Goal: Information Seeking & Learning: Learn about a topic

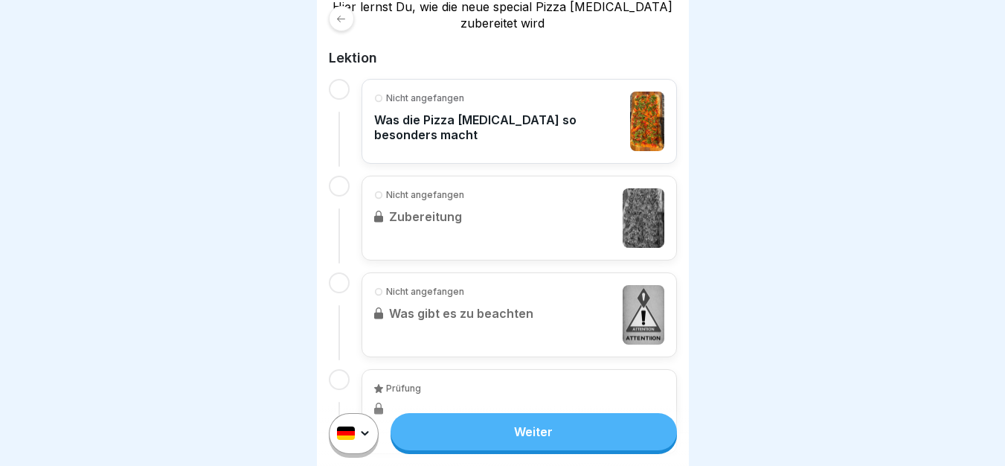
scroll to position [275, 0]
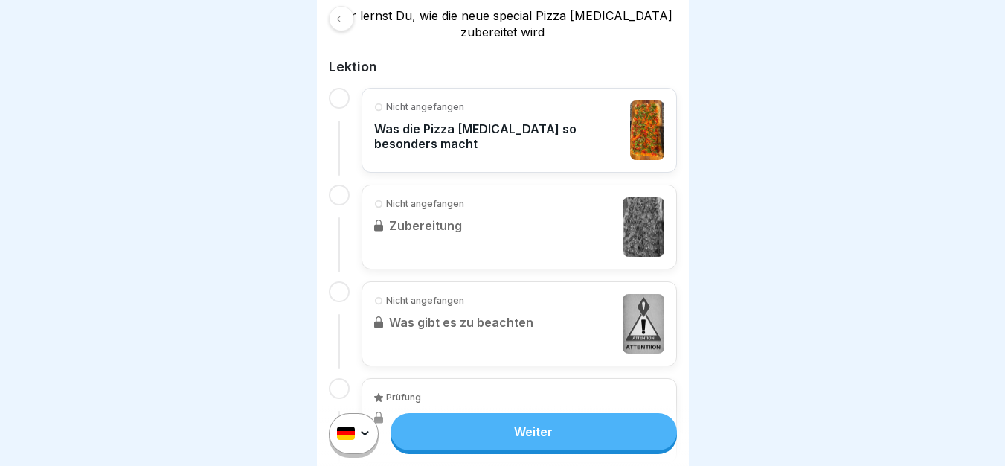
click at [530, 444] on link "Weiter" at bounding box center [533, 431] width 286 height 37
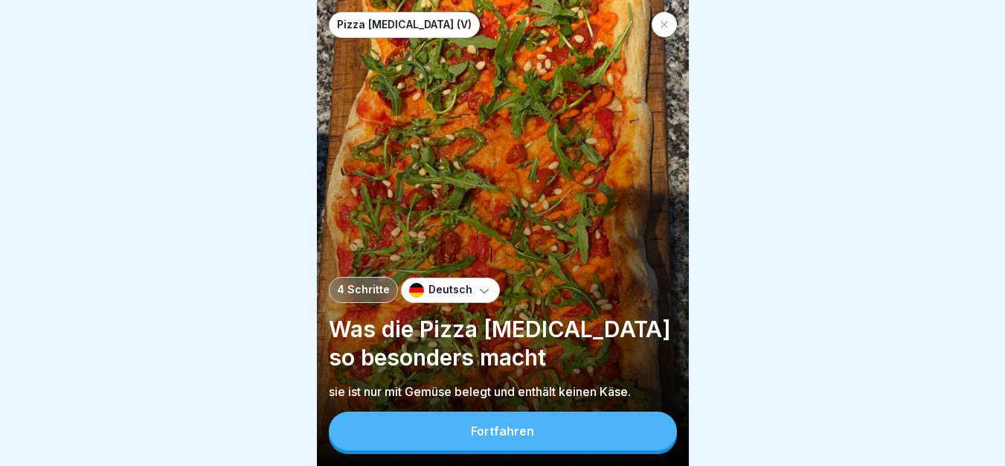
scroll to position [11, 0]
click at [547, 434] on button "Fortfahren" at bounding box center [503, 430] width 348 height 39
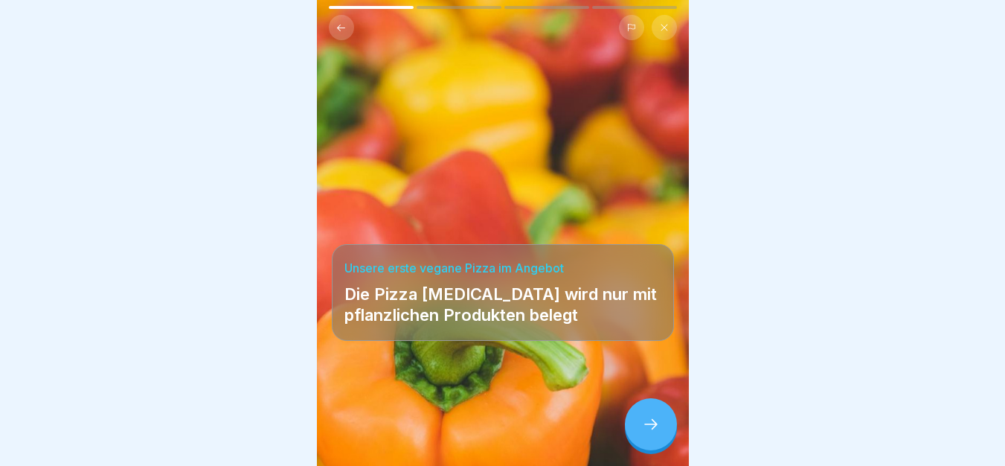
click at [650, 419] on icon at bounding box center [651, 424] width 18 height 18
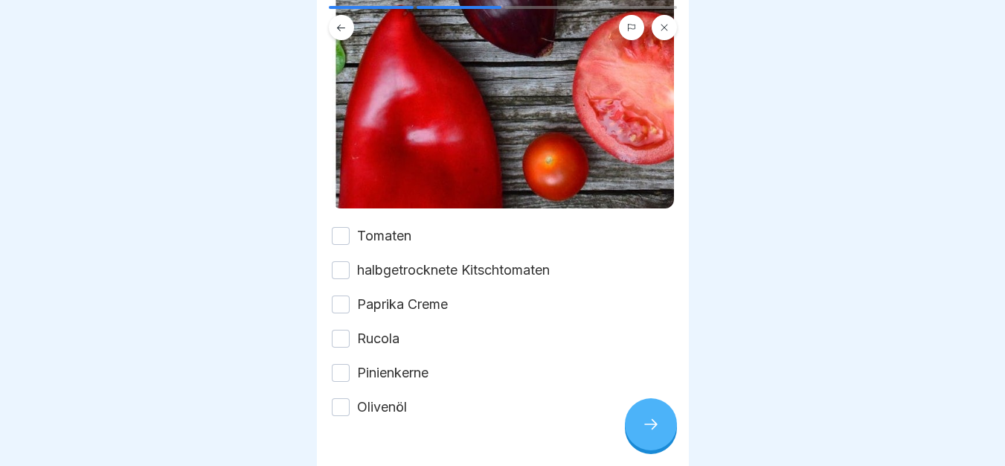
scroll to position [460, 0]
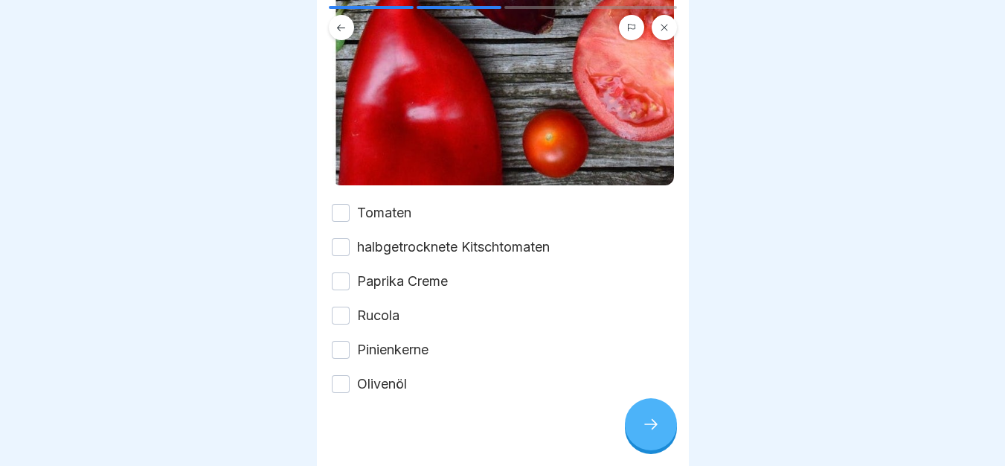
click at [343, 204] on button "Tomaten" at bounding box center [341, 213] width 18 height 18
click at [343, 238] on button "halbgetrocknete Kitschtomaten" at bounding box center [341, 247] width 18 height 18
click at [341, 272] on button "Paprika Creme" at bounding box center [341, 281] width 18 height 18
click at [339, 306] on button "Rucola" at bounding box center [341, 315] width 18 height 18
click at [338, 332] on div "Tomaten halbgetrocknete Kitschtomaten Paprika Creme Rucola Pinienkerne Olivenöl" at bounding box center [503, 298] width 342 height 190
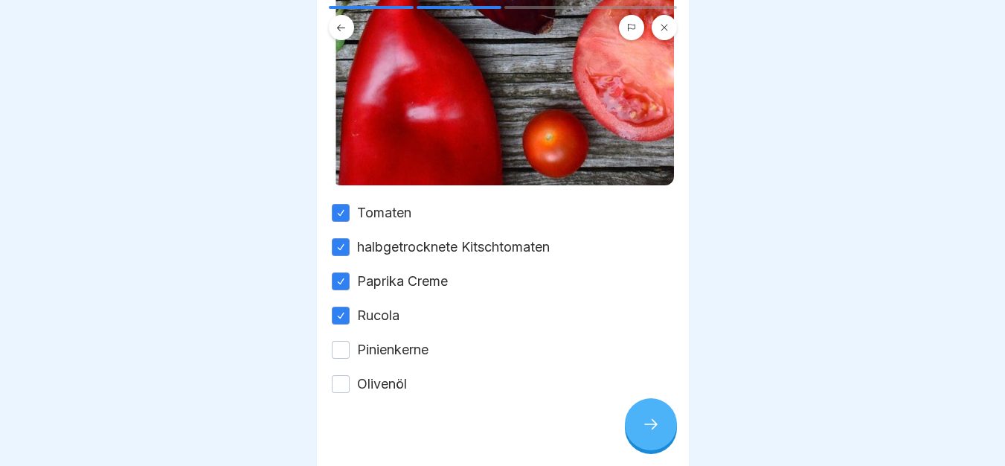
click at [338, 308] on div "Tomaten halbgetrocknete Kitschtomaten Paprika Creme Rucola Pinienkerne Olivenöl" at bounding box center [503, 298] width 342 height 190
click at [335, 341] on button "Pinienkerne" at bounding box center [341, 350] width 18 height 18
click at [340, 375] on button "Olivenöl" at bounding box center [341, 384] width 18 height 18
click at [655, 408] on div at bounding box center [651, 424] width 52 height 52
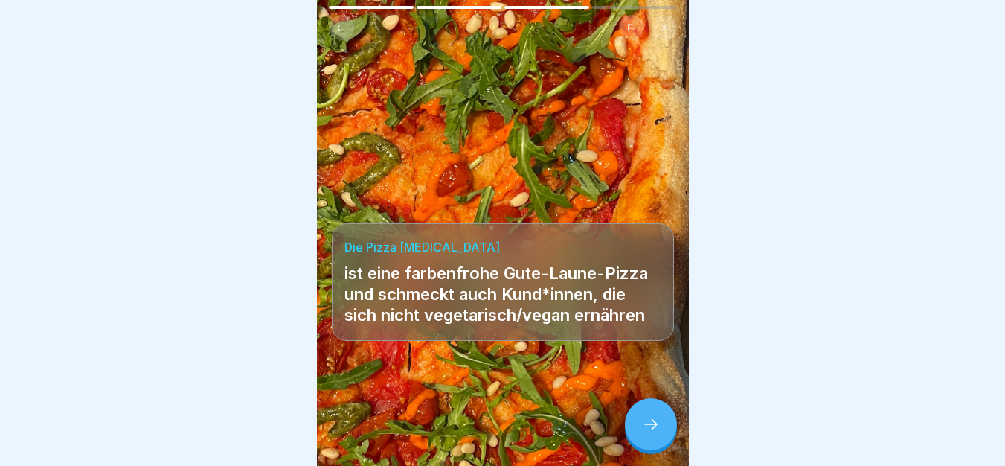
click at [653, 410] on div at bounding box center [651, 424] width 52 height 52
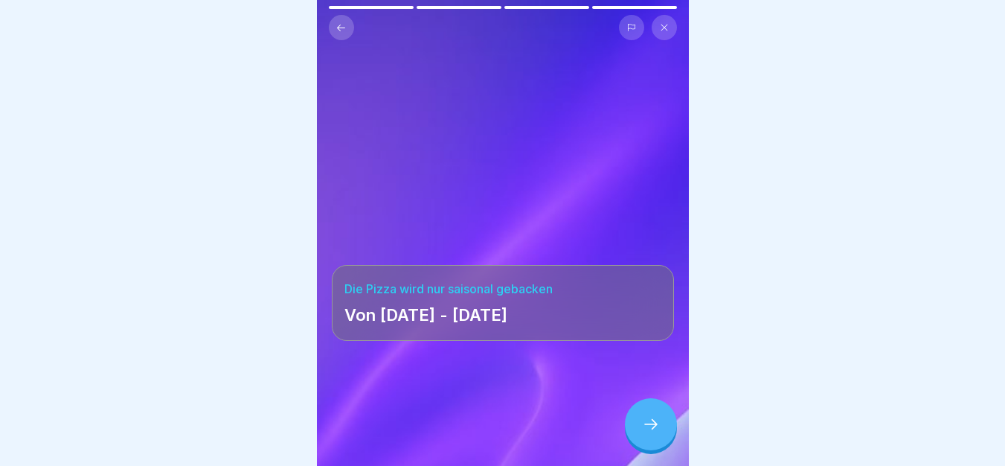
click at [653, 410] on div at bounding box center [651, 424] width 52 height 52
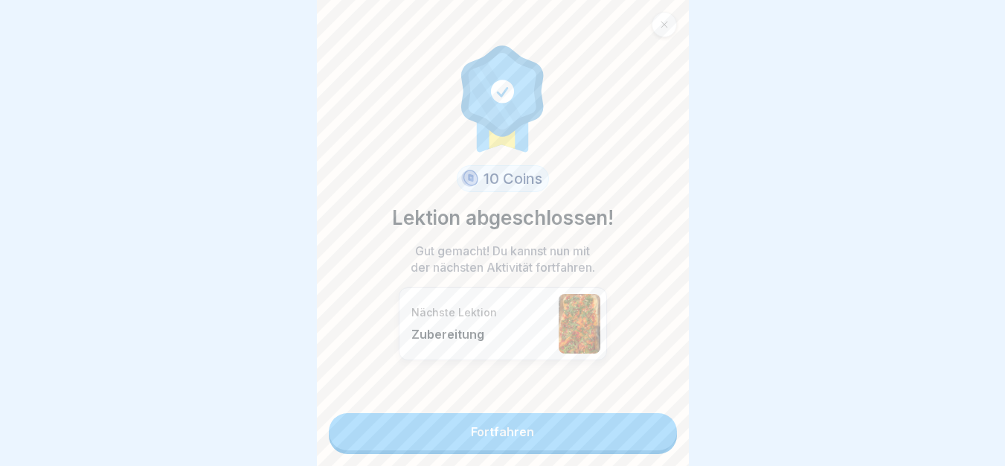
click at [613, 414] on link "Fortfahren" at bounding box center [503, 431] width 348 height 37
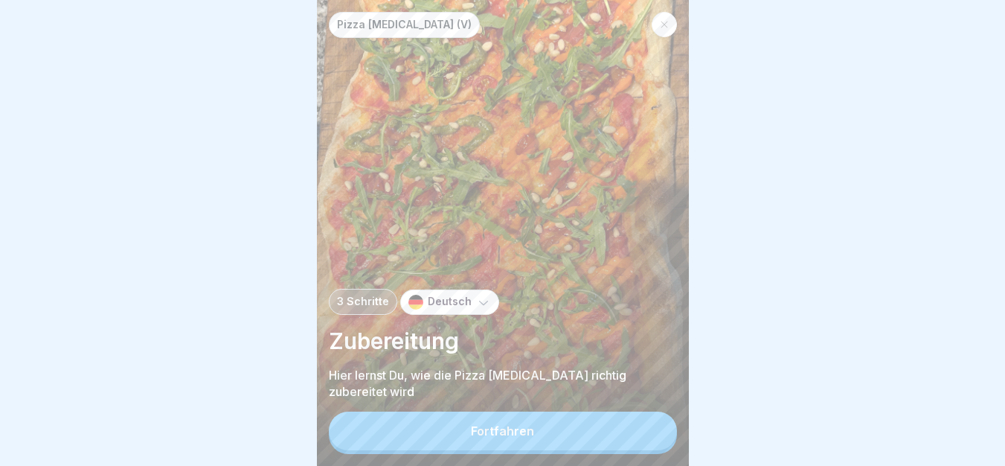
scroll to position [11, 0]
click at [586, 427] on button "Fortfahren" at bounding box center [503, 430] width 348 height 39
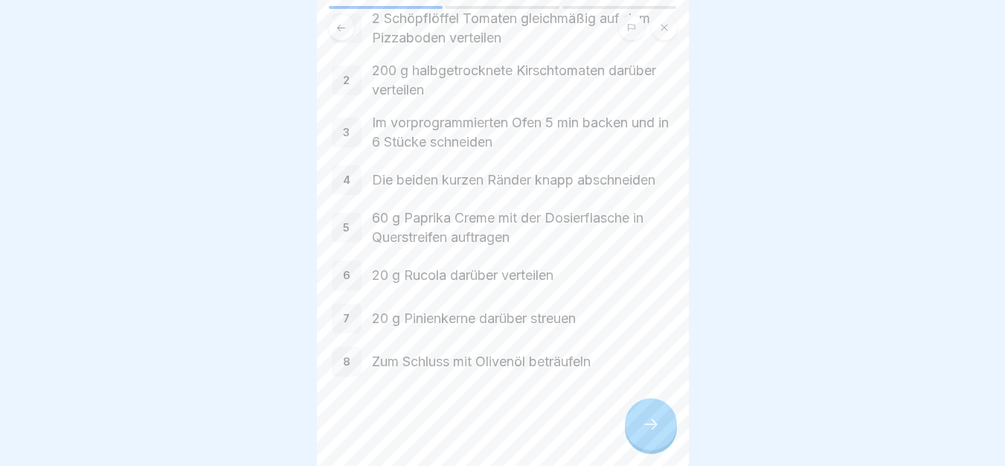
scroll to position [129, 0]
click at [660, 425] on div at bounding box center [651, 424] width 52 height 52
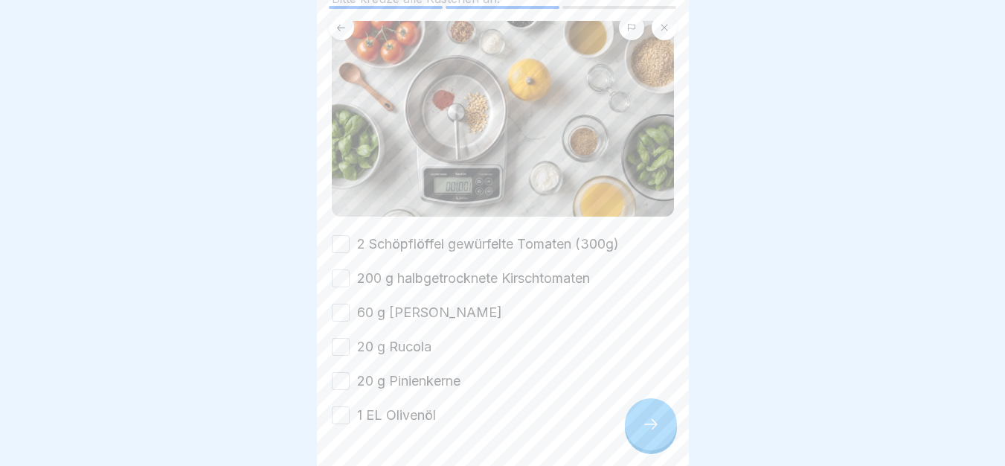
scroll to position [228, 0]
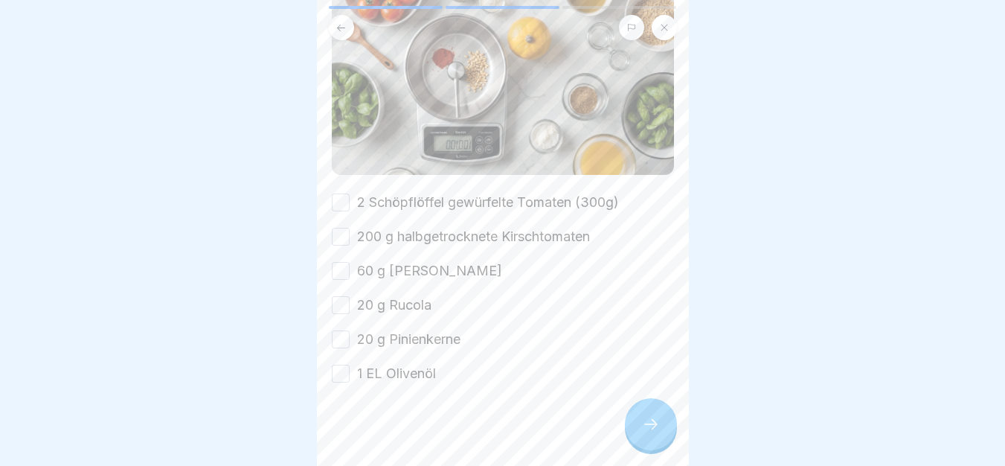
click at [341, 193] on button "2 Schöpflöffel gewürfelte Tomaten (300g)" at bounding box center [341, 202] width 18 height 18
click at [341, 228] on button "200 g halbgetrocknete Kirschtomaten" at bounding box center [341, 237] width 18 height 18
click at [343, 262] on button "60 g [PERSON_NAME]" at bounding box center [341, 271] width 18 height 18
click at [339, 296] on button "20 g Rucola" at bounding box center [341, 305] width 18 height 18
click at [337, 332] on div "2 Schöpflöffel gewürfelte Tomaten (300g) 200 g halbgetrocknete Kirschtomaten 60…" at bounding box center [503, 288] width 342 height 190
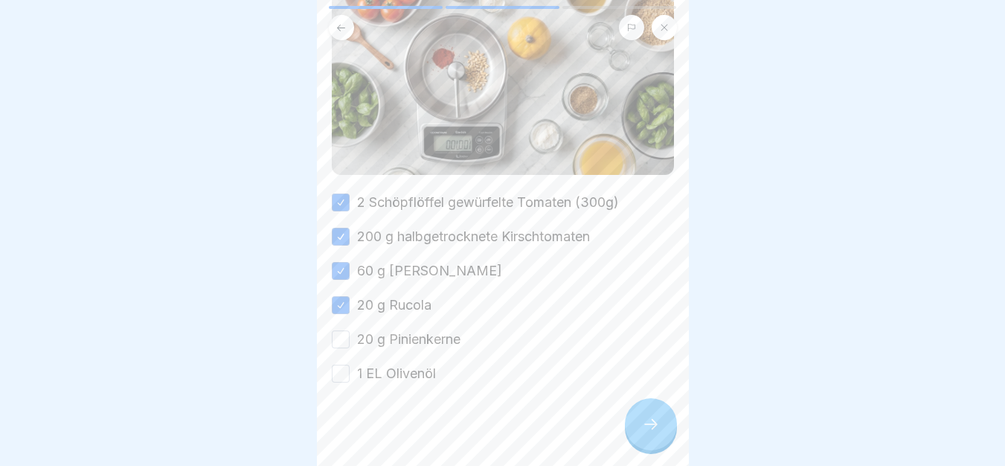
click at [337, 330] on button "20 g Pinienkerne" at bounding box center [341, 339] width 18 height 18
click at [338, 364] on button "1 EL Olivenöl" at bounding box center [341, 373] width 18 height 18
type button "on"
click at [657, 414] on div at bounding box center [651, 424] width 52 height 52
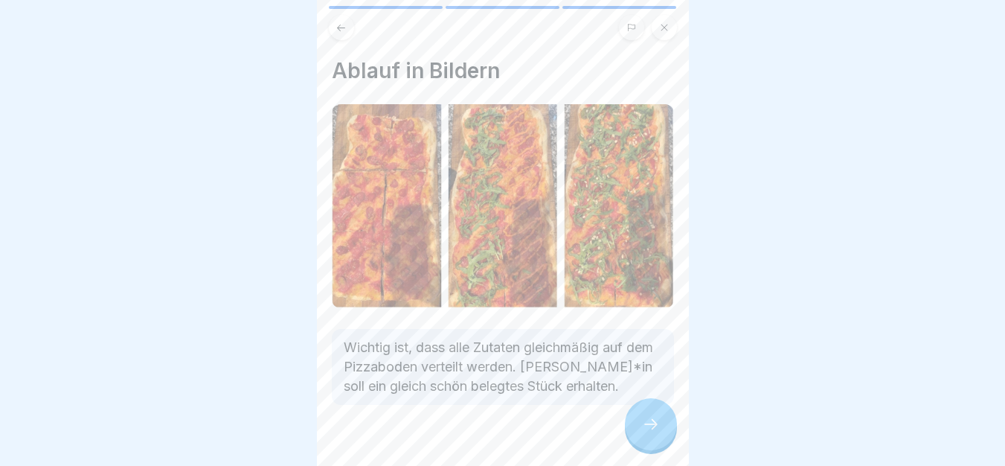
scroll to position [22, 0]
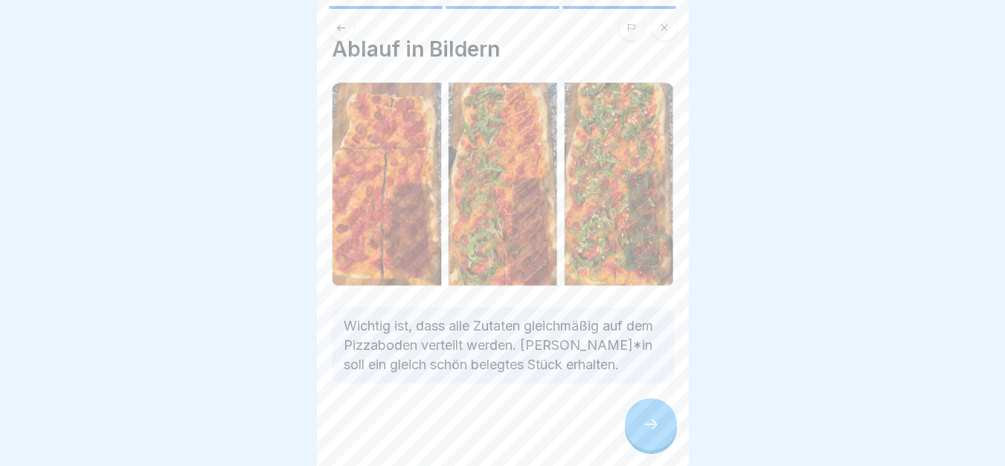
click at [642, 441] on div at bounding box center [651, 424] width 52 height 52
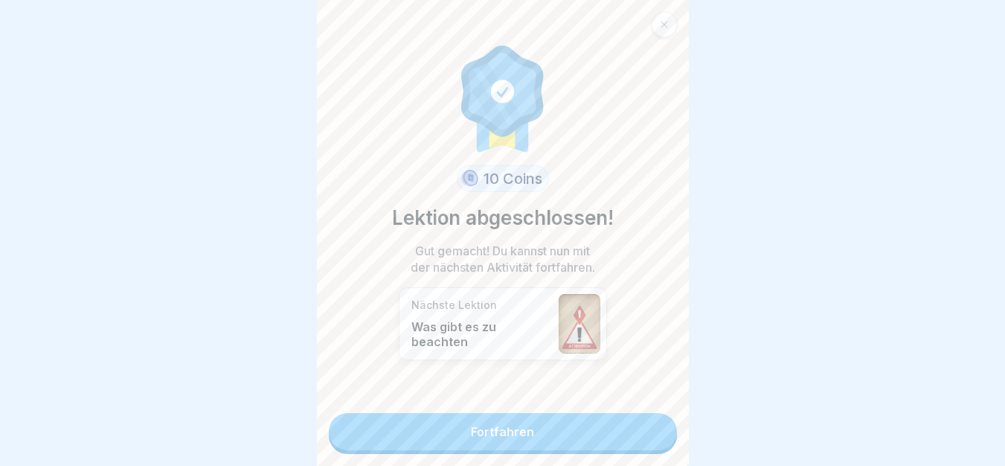
click at [594, 419] on link "Fortfahren" at bounding box center [503, 431] width 348 height 37
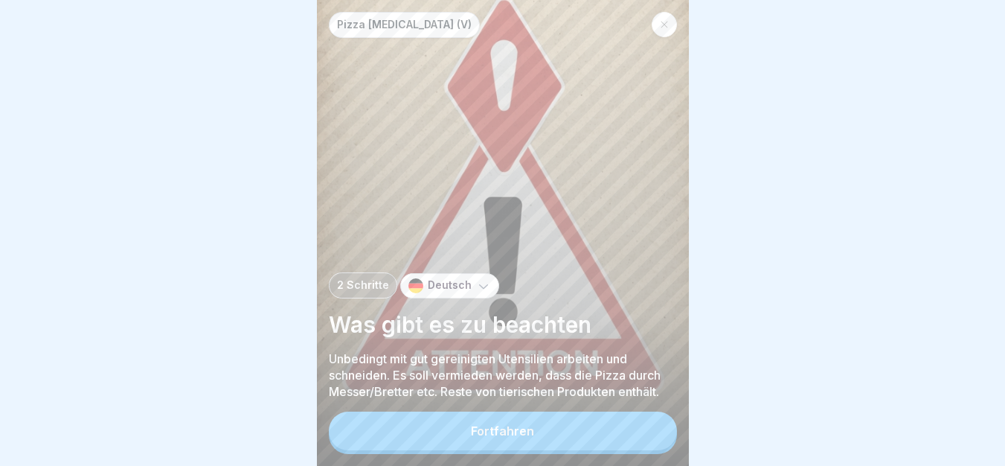
scroll to position [11, 0]
click at [538, 431] on button "Fortfahren" at bounding box center [503, 430] width 348 height 39
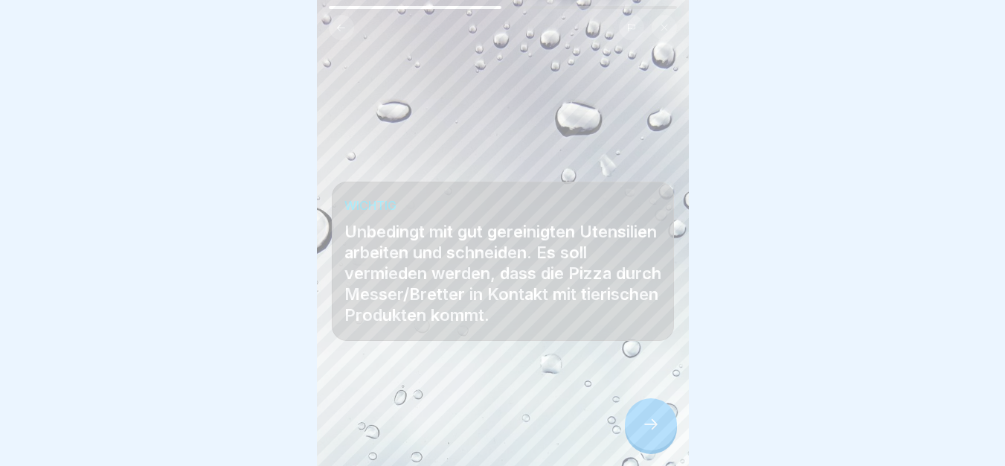
click at [660, 439] on div at bounding box center [651, 424] width 52 height 52
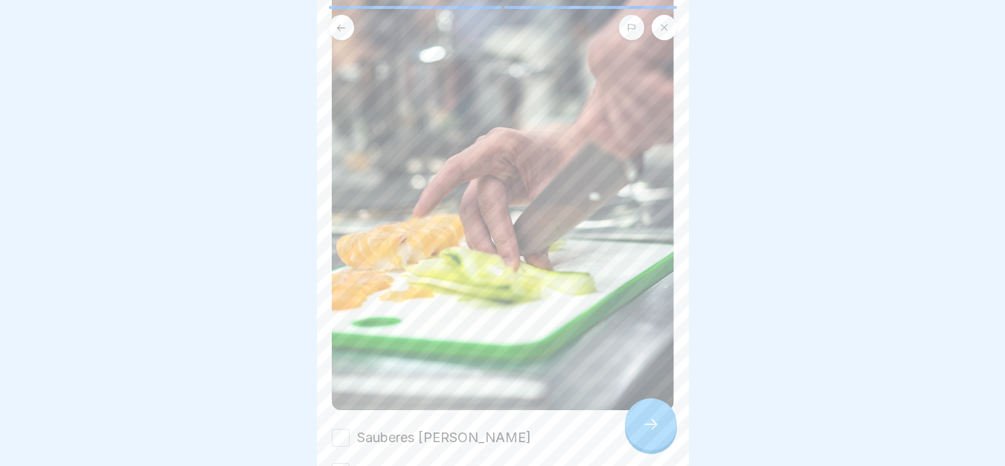
scroll to position [0, 0]
click at [344, 446] on button "Sauberes [PERSON_NAME]" at bounding box center [341, 437] width 18 height 18
click at [655, 433] on icon at bounding box center [651, 424] width 18 height 18
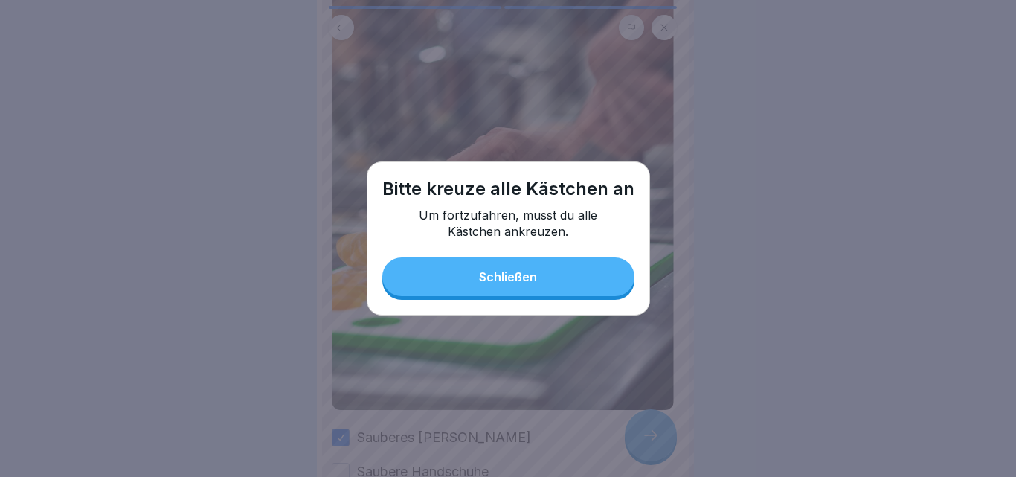
click at [547, 283] on button "Schließen" at bounding box center [508, 276] width 252 height 39
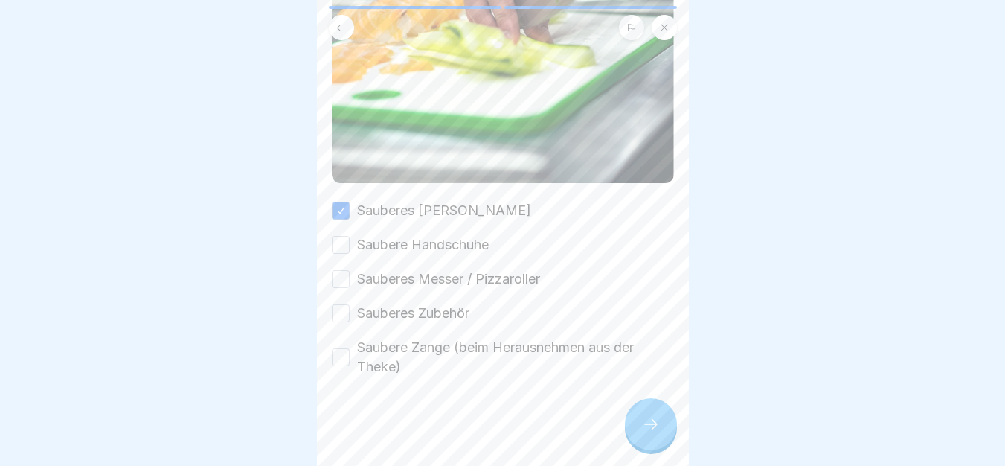
scroll to position [533, 0]
click at [345, 236] on button "Saubere Handschuhe" at bounding box center [341, 245] width 18 height 18
click at [344, 270] on button "Sauberes Messer / Pizzaroller" at bounding box center [341, 279] width 18 height 18
click at [341, 286] on div "Sauberes Brett Saubere Handschuhe Sauberes Messer / Pizzaroller Sauberes Zubehö…" at bounding box center [503, 289] width 342 height 176
click at [338, 304] on button "Sauberes Zubehör" at bounding box center [341, 313] width 18 height 18
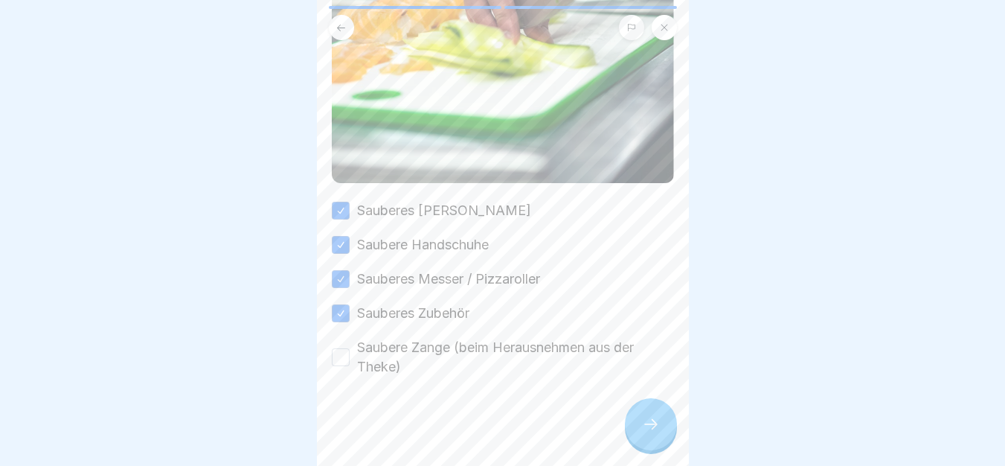
click at [341, 338] on div "Saubere Zange (beim Herausnehmen aus der Theke)" at bounding box center [503, 357] width 342 height 39
click at [342, 348] on button "Saubere Zange (beim Herausnehmen aus der Theke)" at bounding box center [341, 357] width 18 height 18
click at [654, 418] on icon at bounding box center [651, 424] width 18 height 18
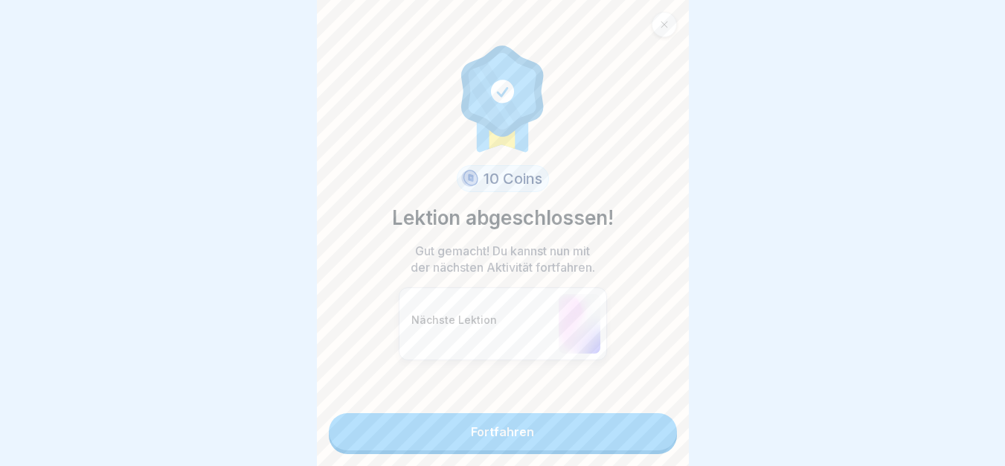
click at [654, 418] on link "Fortfahren" at bounding box center [503, 431] width 348 height 37
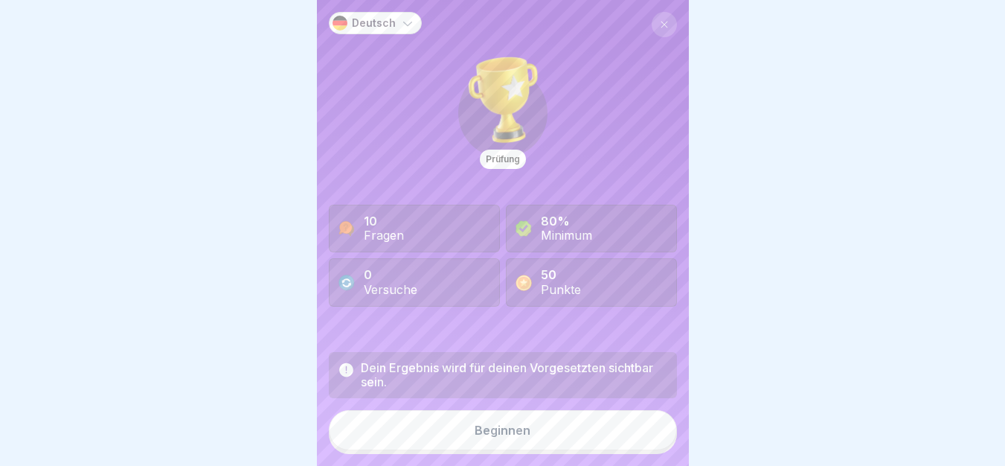
click at [488, 437] on div "Beginnen" at bounding box center [503, 429] width 56 height 13
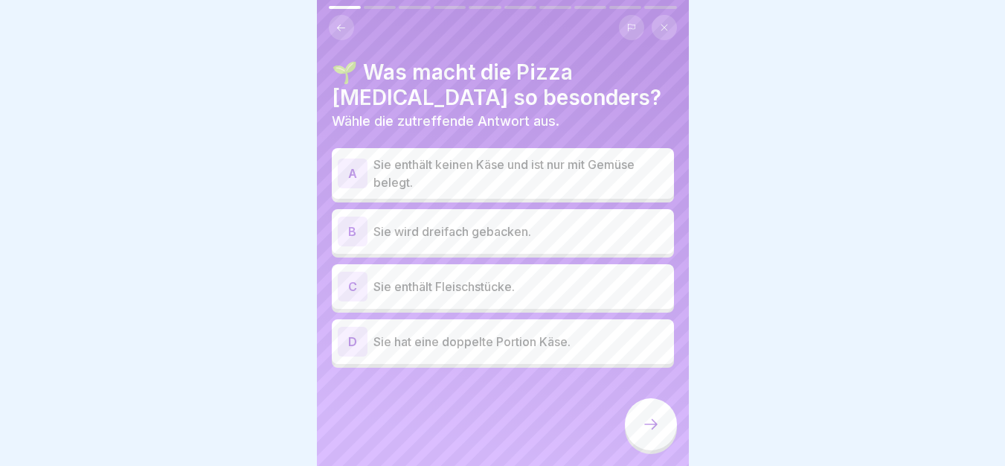
click at [437, 163] on p "Sie enthält keinen Käse und ist nur mit Gemüse belegt." at bounding box center [520, 173] width 295 height 36
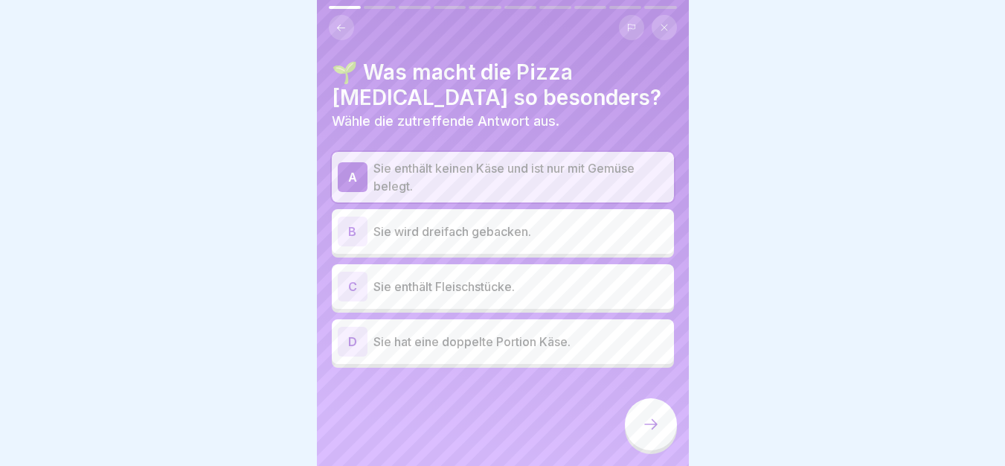
click at [623, 414] on div "🌱 Was macht die Pizza [MEDICAL_DATA] so besonders? Wähle die zutreffende Antwor…" at bounding box center [503, 233] width 372 height 466
click at [647, 431] on icon at bounding box center [651, 424] width 18 height 18
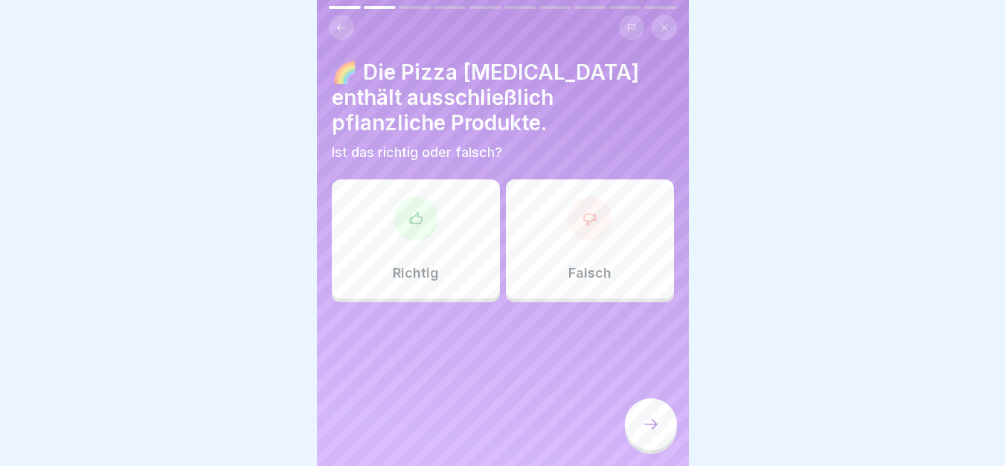
click at [432, 219] on div at bounding box center [415, 218] width 45 height 45
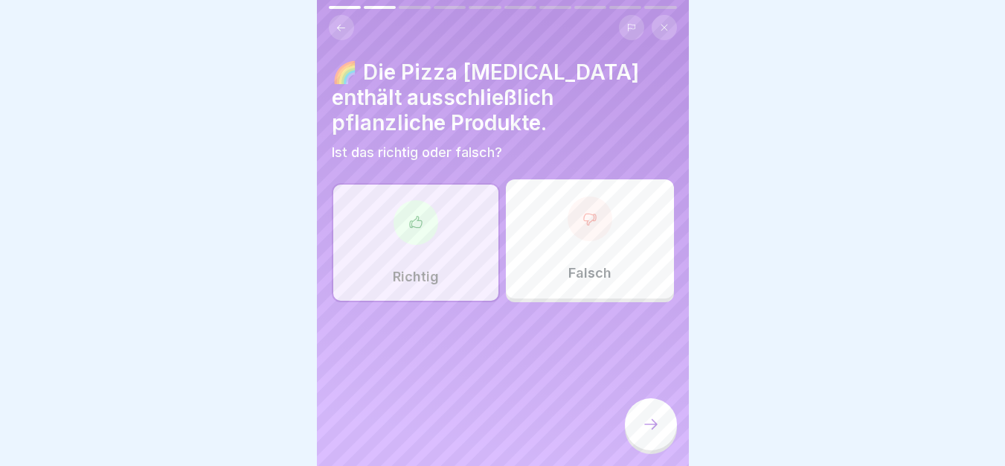
click at [639, 425] on div at bounding box center [651, 424] width 52 height 52
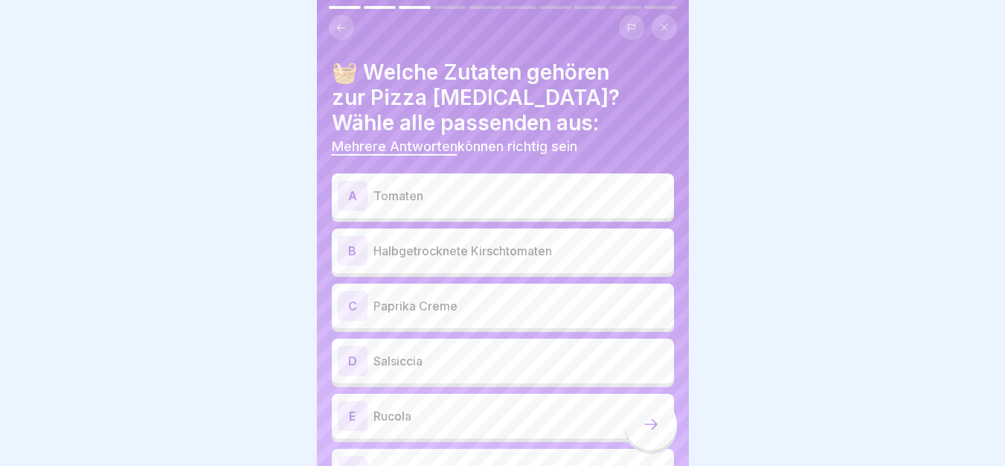
click at [409, 192] on p "Tomaten" at bounding box center [520, 196] width 295 height 18
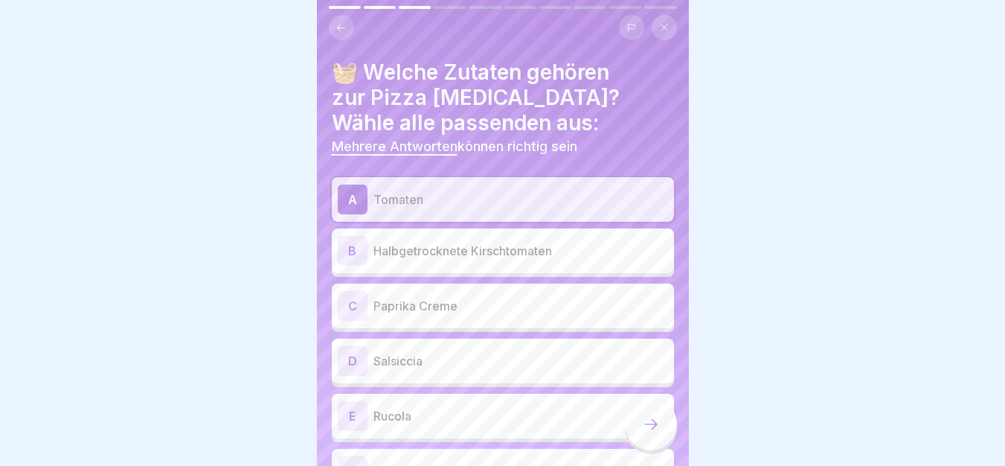
click at [429, 249] on p "Halbgetrocknete Kirschtomaten" at bounding box center [520, 251] width 295 height 18
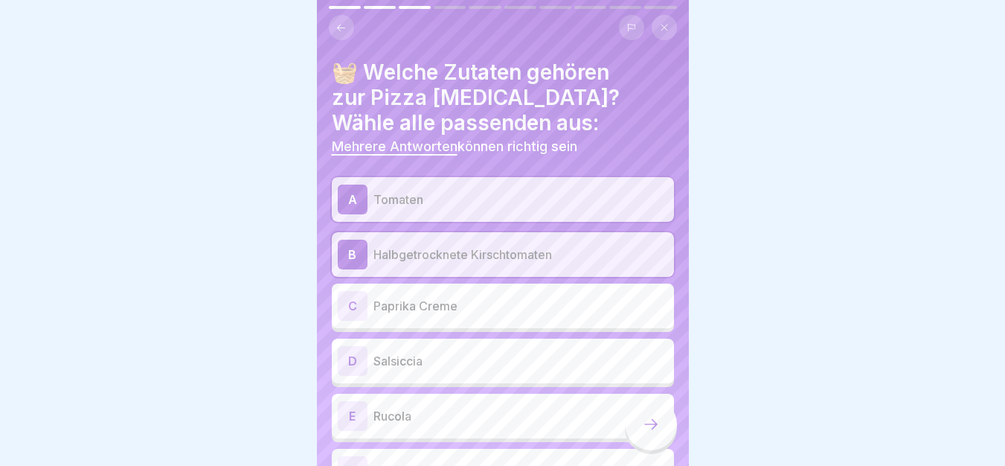
click at [440, 301] on p "Paprika Creme" at bounding box center [520, 306] width 295 height 18
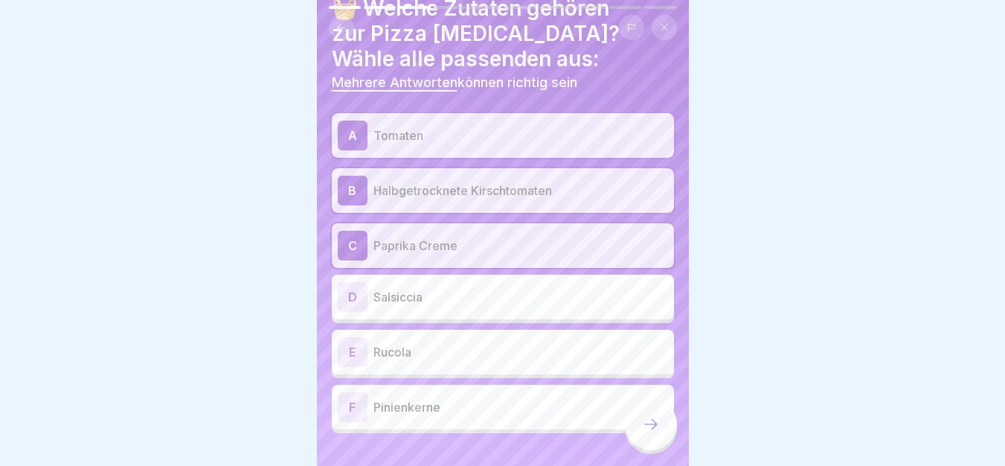
scroll to position [91, 0]
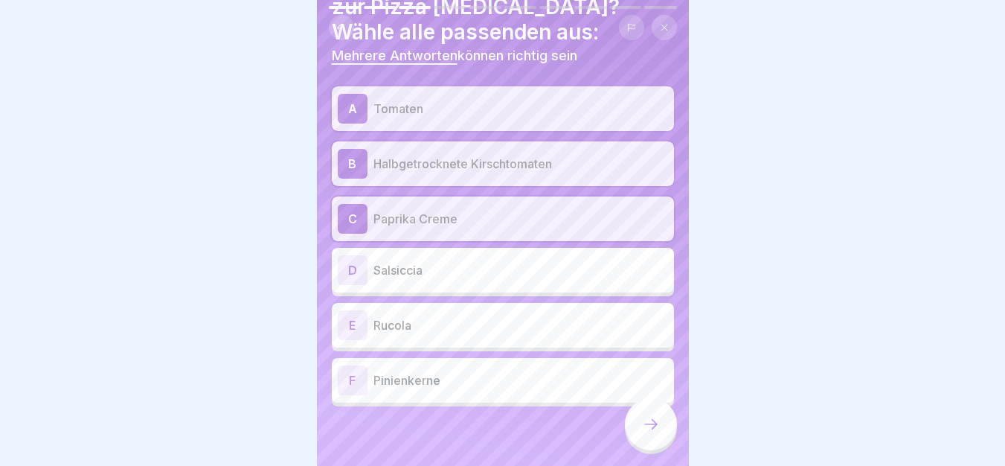
click at [447, 325] on p "Rucola" at bounding box center [520, 325] width 295 height 18
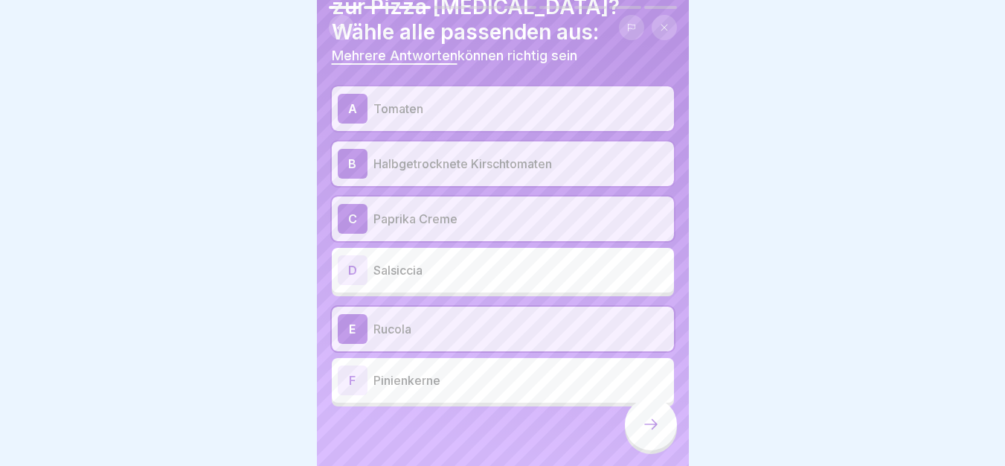
click at [455, 382] on p "Pinienkerne" at bounding box center [520, 380] width 295 height 18
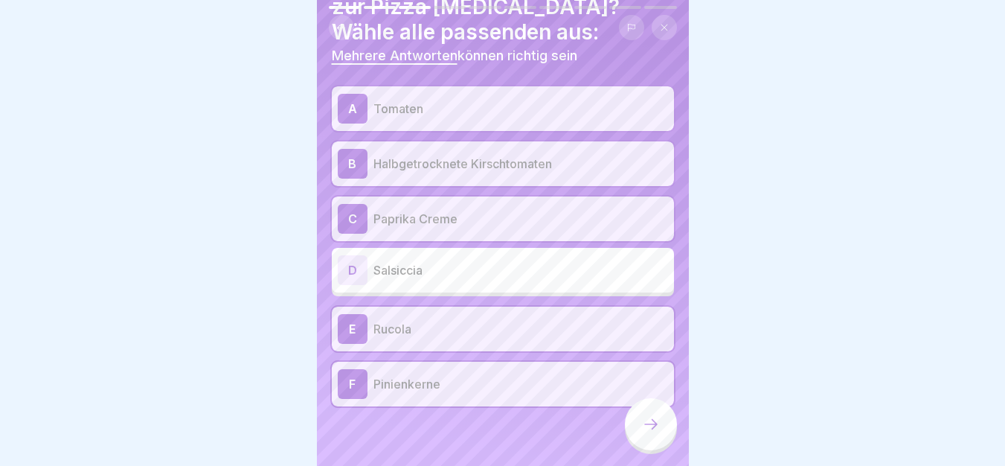
click at [655, 429] on icon at bounding box center [651, 424] width 18 height 18
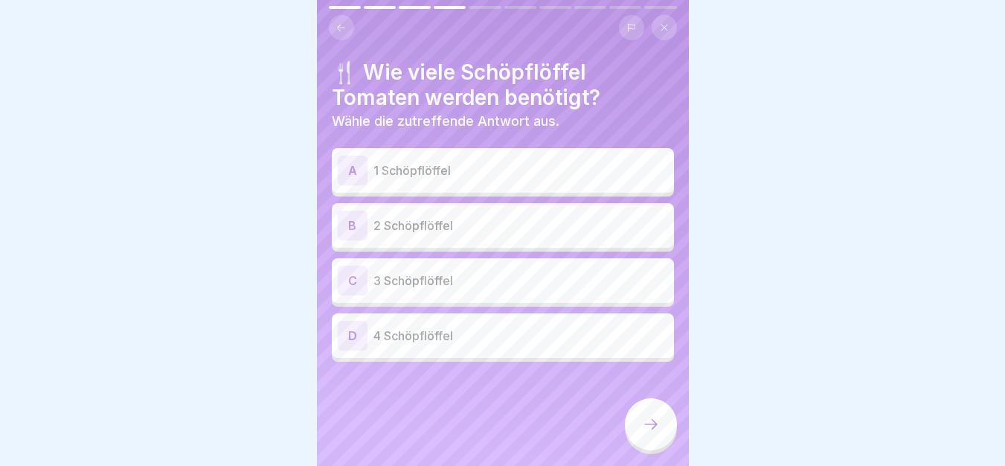
click at [424, 234] on p "2 Schöpflöffel" at bounding box center [520, 225] width 295 height 18
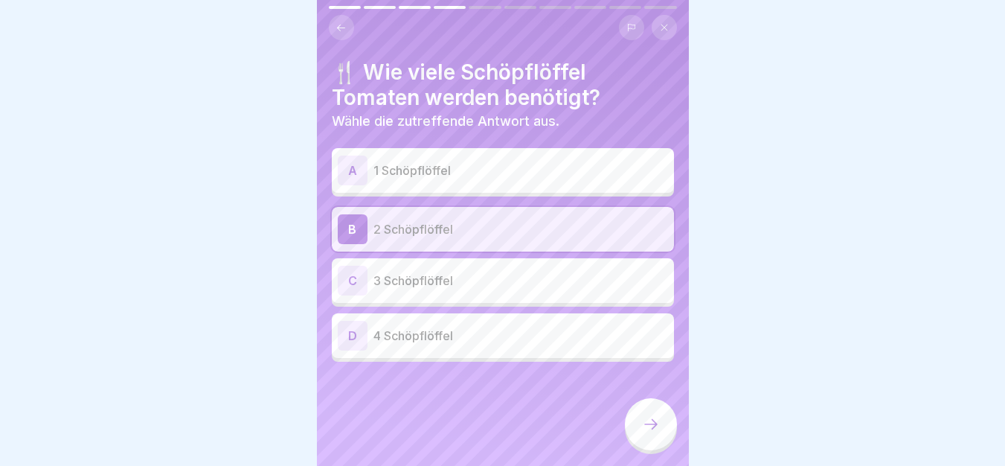
click at [634, 440] on div at bounding box center [651, 424] width 52 height 52
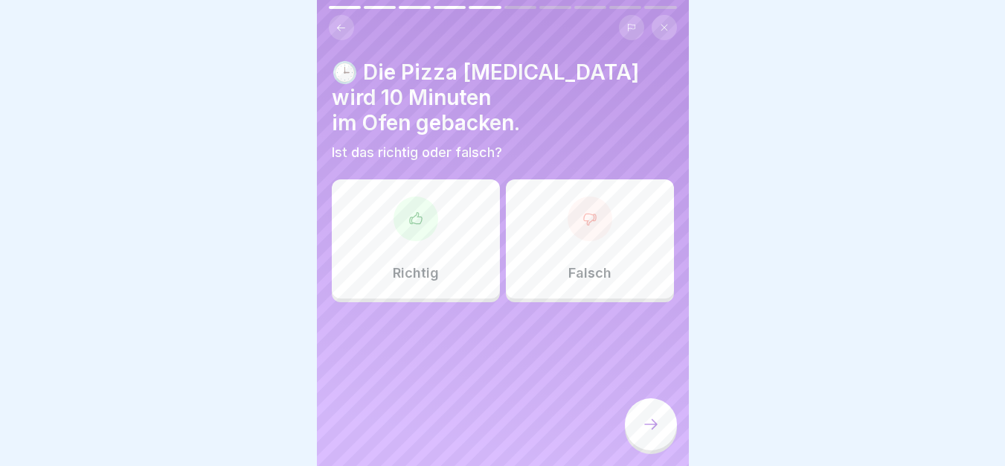
click at [600, 213] on div "Falsch" at bounding box center [590, 238] width 168 height 119
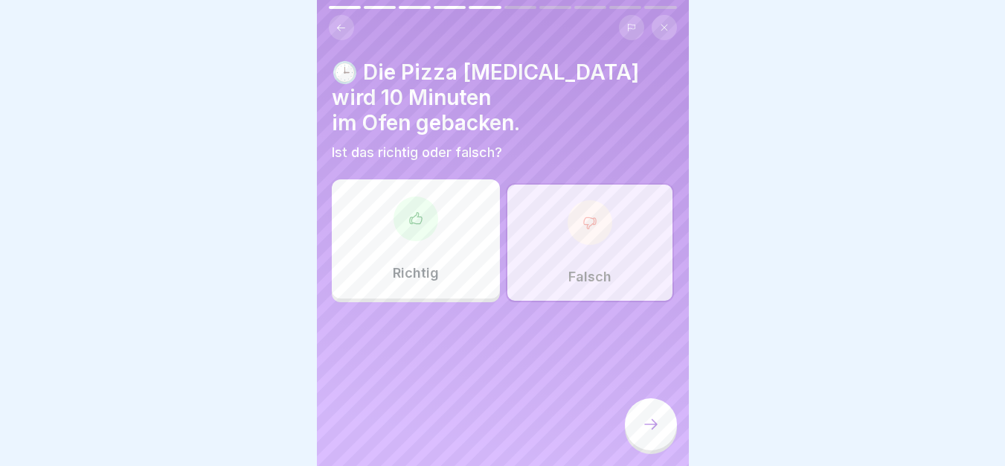
click at [664, 447] on div at bounding box center [651, 424] width 52 height 52
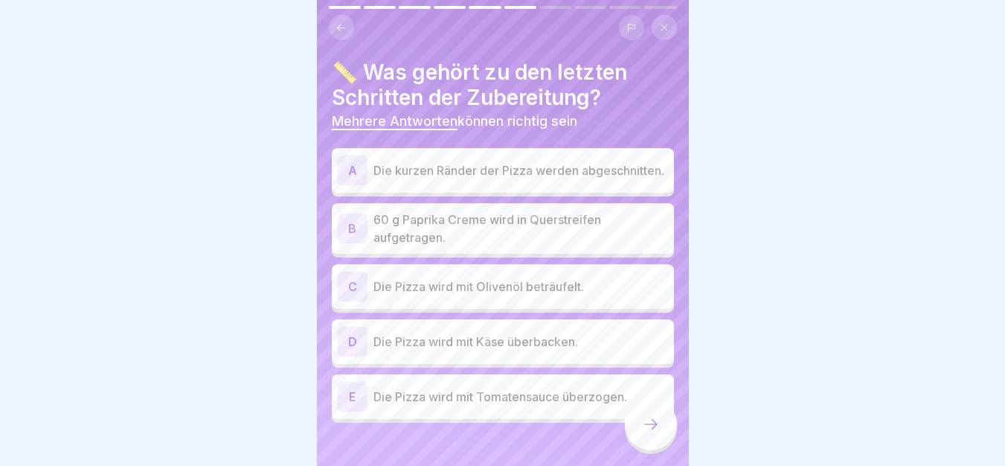
click at [482, 179] on p "Die kurzen Ränder der Pizza werden abgeschnitten." at bounding box center [520, 170] width 295 height 18
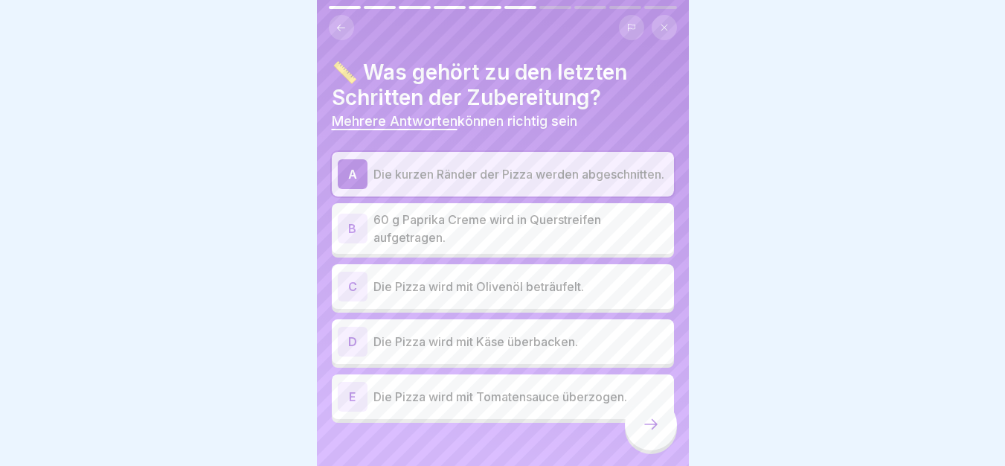
click at [500, 306] on div "C Die Pizza wird mit Olivenöl beträufelt." at bounding box center [503, 286] width 342 height 45
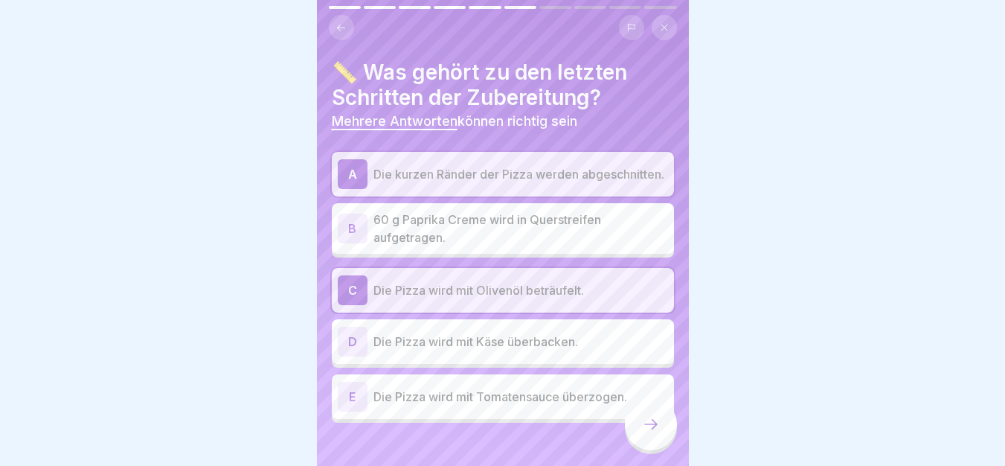
click at [649, 433] on icon at bounding box center [651, 424] width 18 height 18
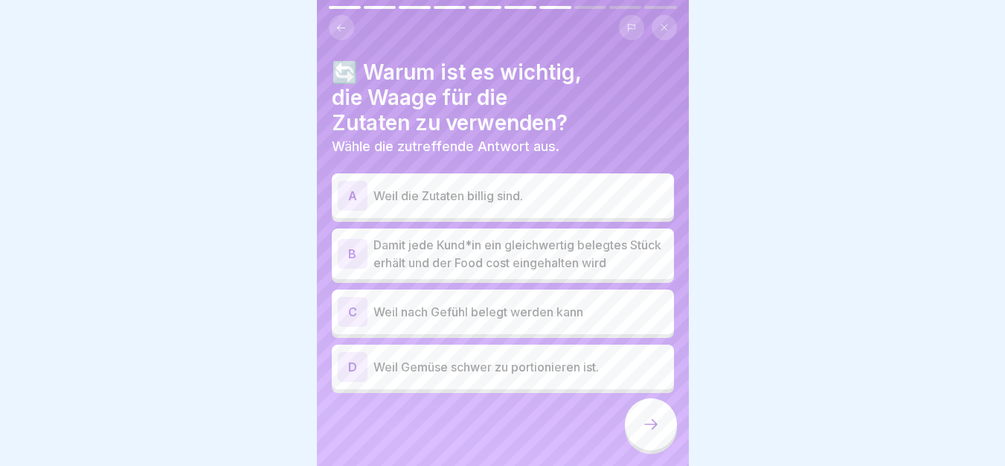
click at [556, 242] on p "Damit jede Kund*in ein gleichwertig belegtes Stück erhält und der Food cost ein…" at bounding box center [520, 254] width 295 height 36
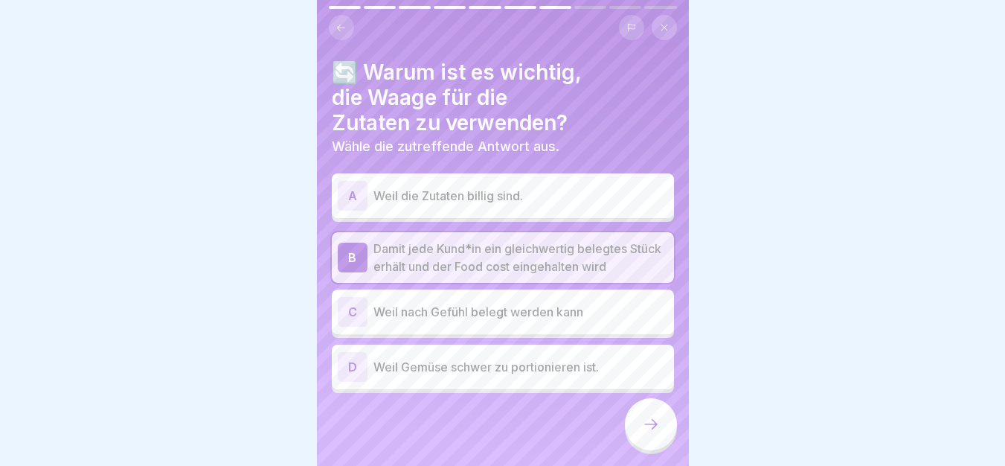
click at [652, 449] on div at bounding box center [651, 424] width 52 height 52
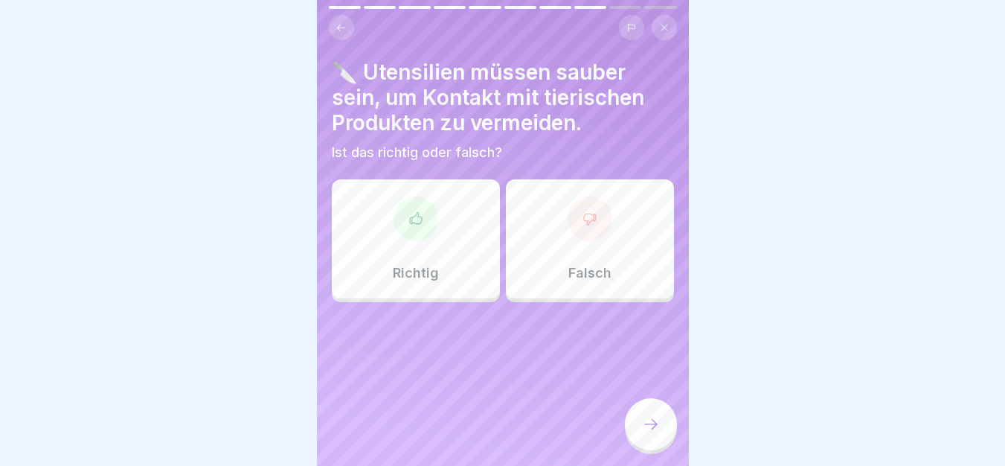
click at [536, 232] on div "Falsch" at bounding box center [590, 238] width 168 height 119
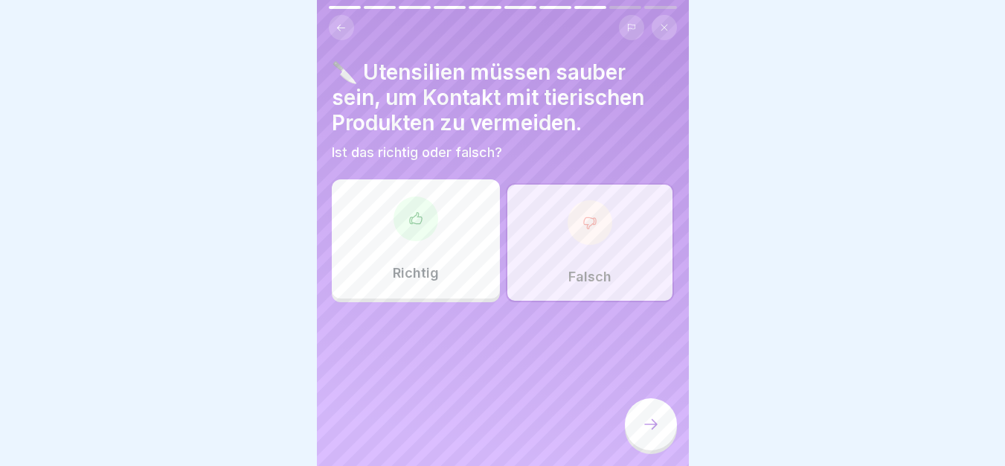
click at [648, 433] on icon at bounding box center [651, 424] width 18 height 18
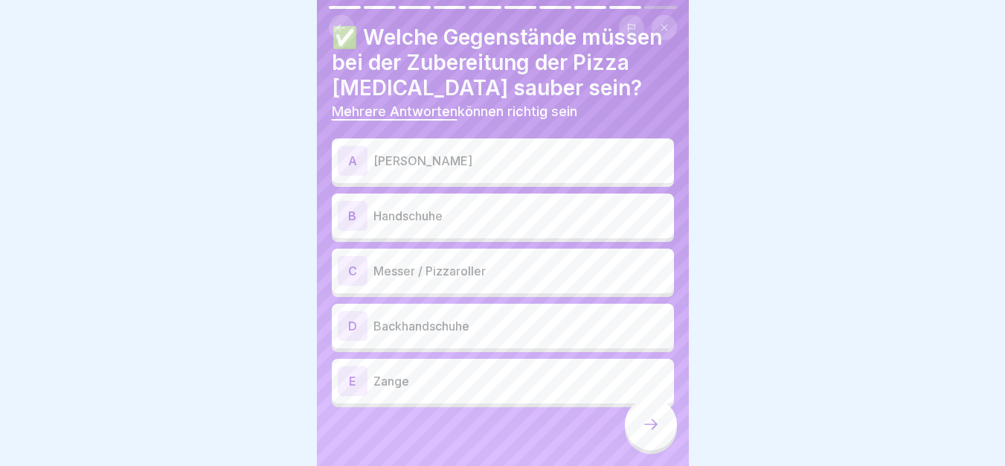
scroll to position [36, 0]
click at [481, 166] on p "[PERSON_NAME]" at bounding box center [520, 160] width 295 height 18
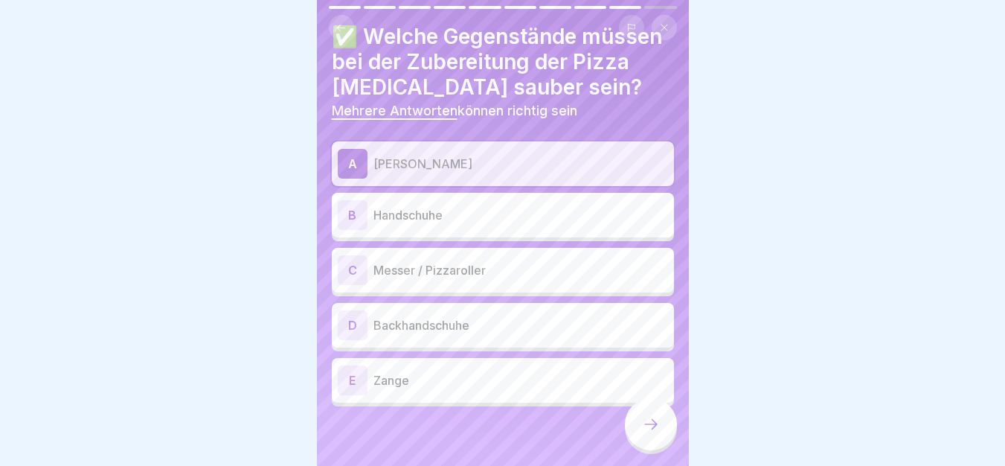
click at [489, 221] on p "Handschuhe" at bounding box center [520, 215] width 295 height 18
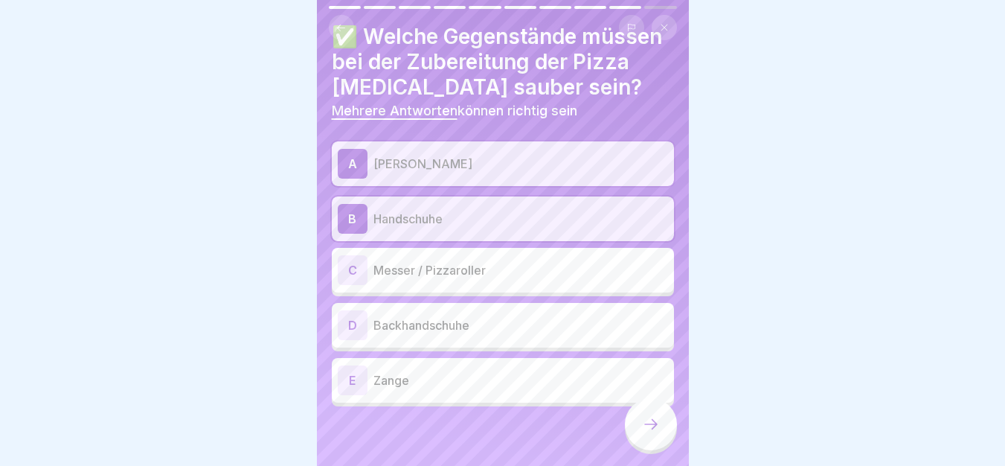
click at [494, 271] on p "Messer / Pizzaroller" at bounding box center [520, 270] width 295 height 18
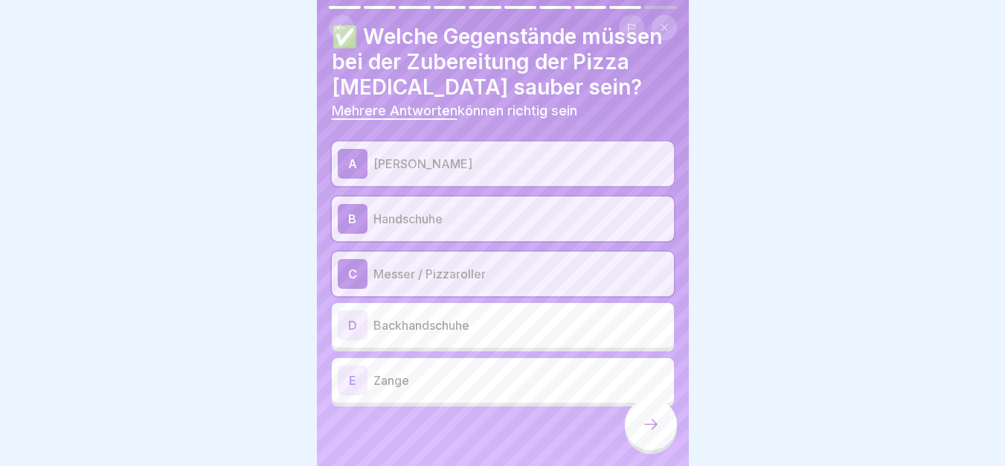
click at [631, 437] on div at bounding box center [651, 424] width 52 height 52
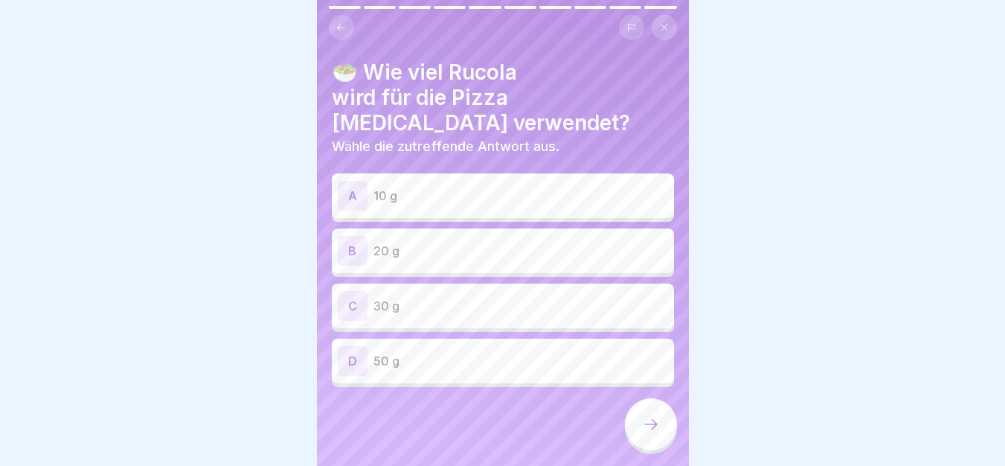
click at [501, 242] on p "20 g" at bounding box center [520, 251] width 295 height 18
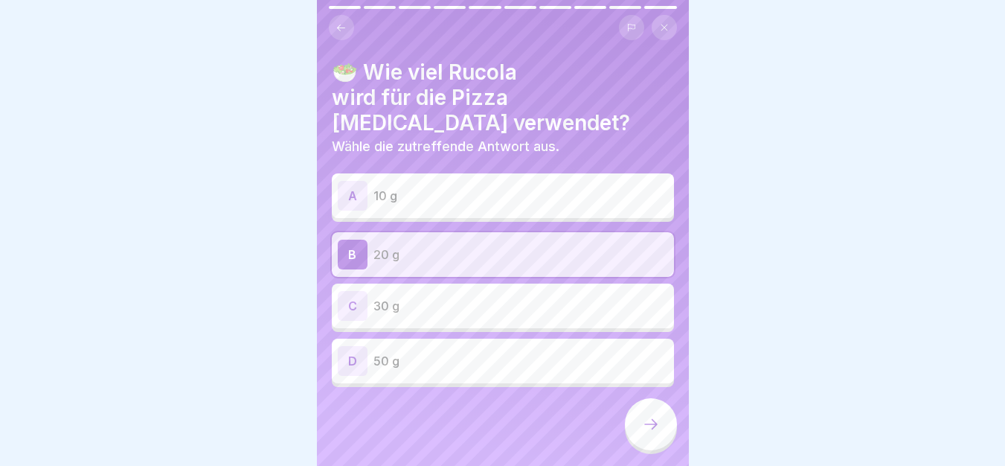
click at [644, 433] on icon at bounding box center [651, 424] width 18 height 18
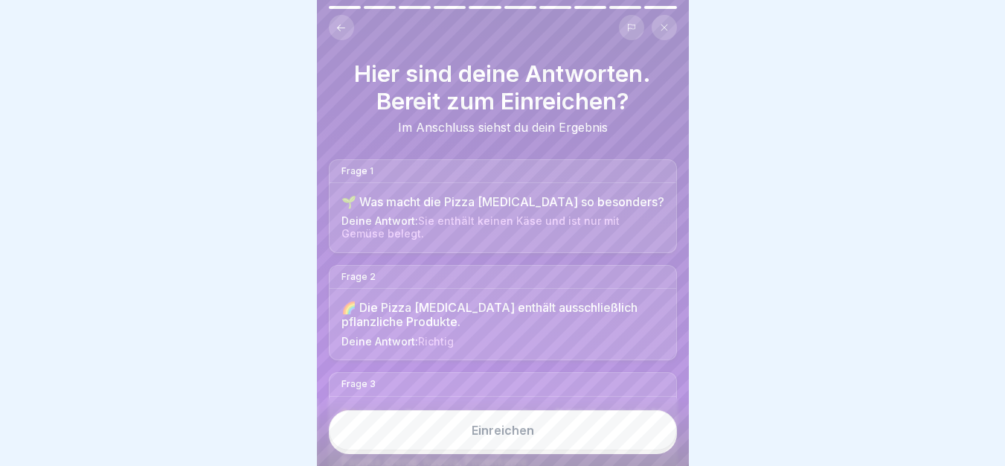
click at [596, 446] on button "Einreichen" at bounding box center [503, 430] width 348 height 40
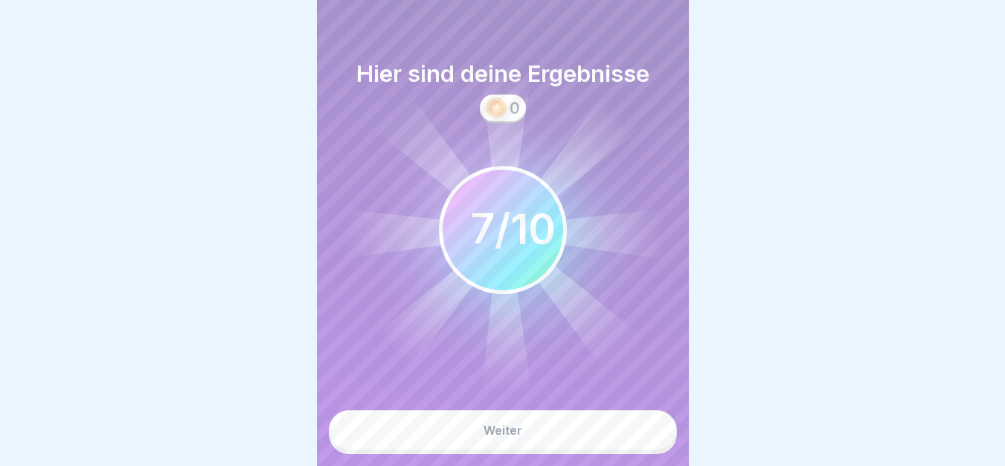
scroll to position [11, 0]
click at [593, 431] on button "Weiter" at bounding box center [503, 430] width 348 height 40
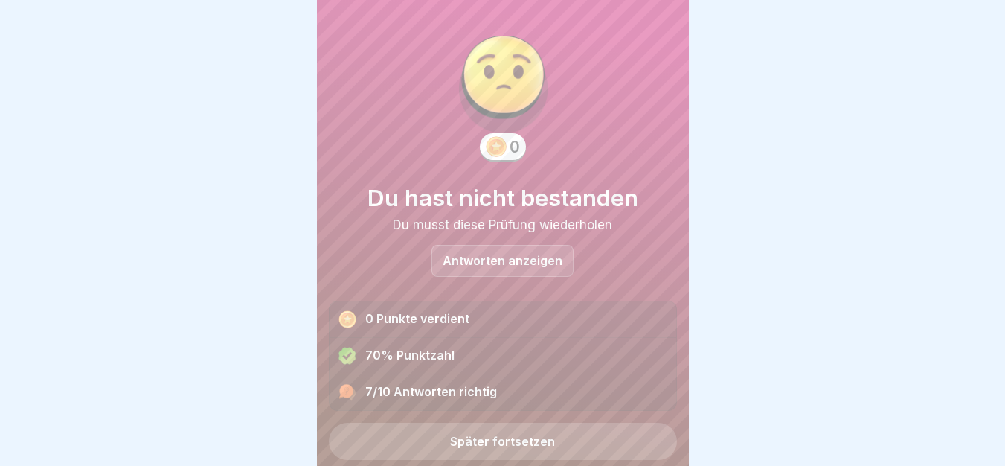
scroll to position [43, 0]
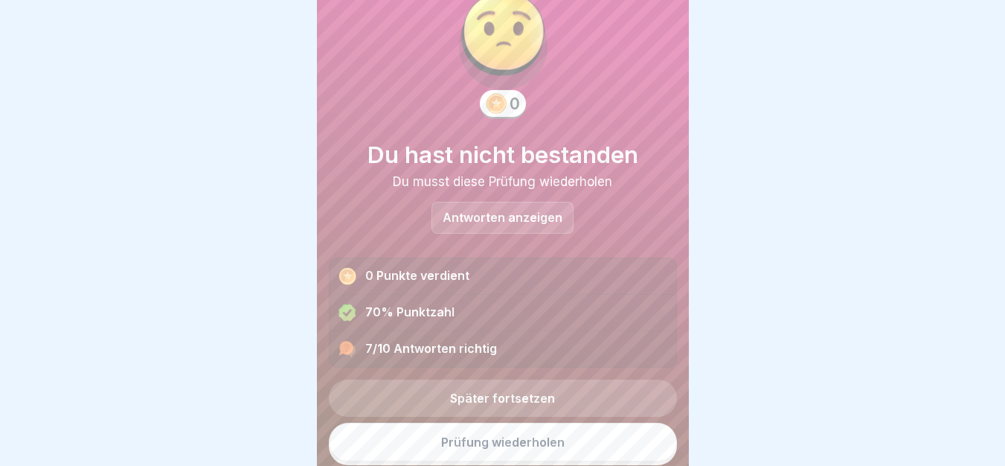
click at [547, 211] on p "Antworten anzeigen" at bounding box center [503, 217] width 120 height 13
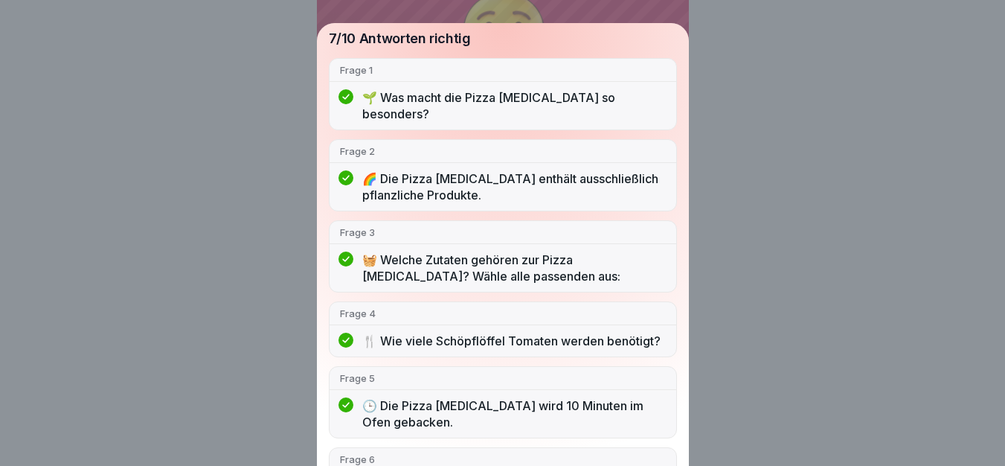
scroll to position [0, 0]
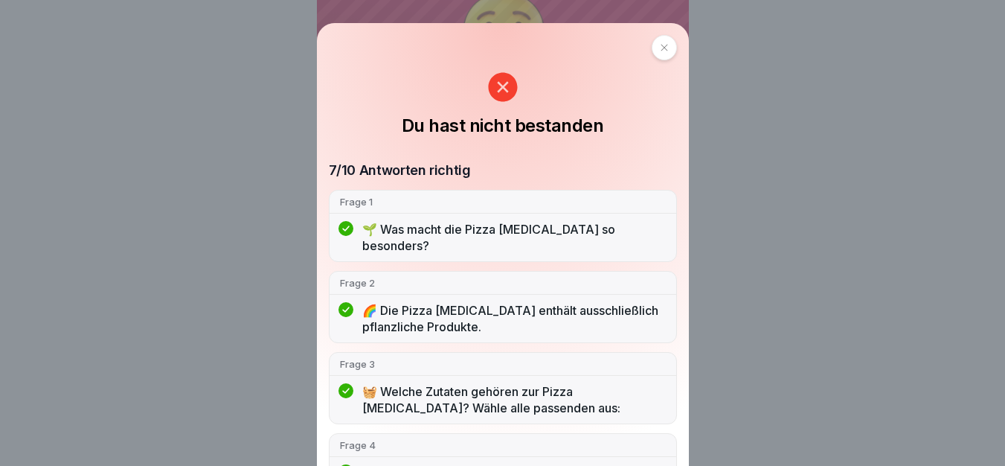
drag, startPoint x: 663, startPoint y: 46, endPoint x: 663, endPoint y: 68, distance: 22.3
click at [663, 46] on div at bounding box center [664, 47] width 25 height 25
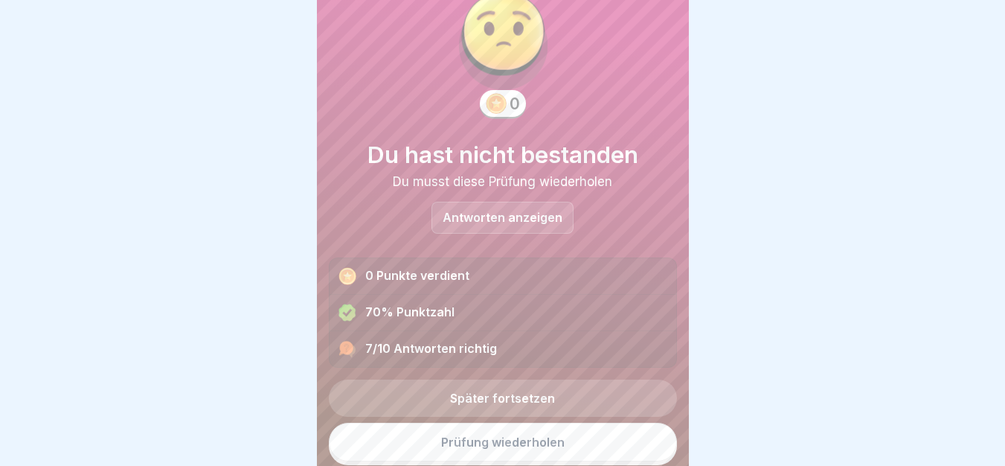
click at [556, 425] on link "Prüfung wiederholen" at bounding box center [503, 441] width 348 height 39
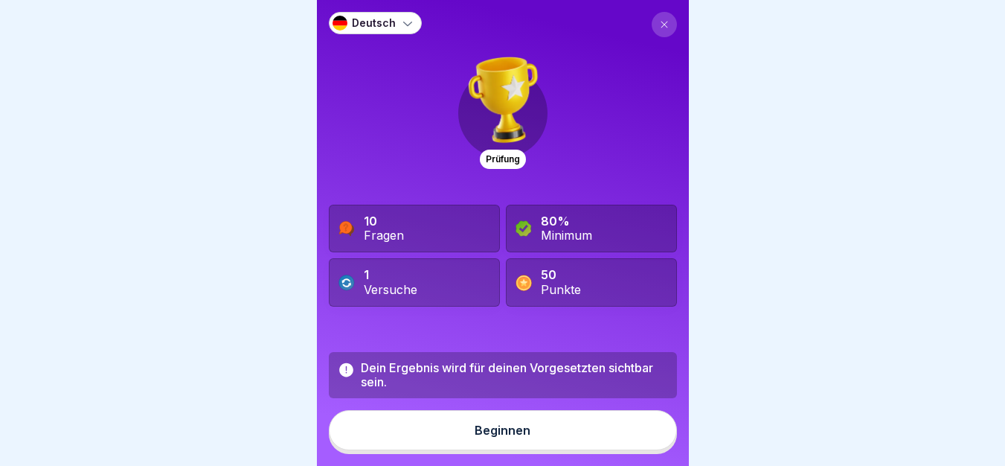
click at [544, 439] on button "Beginnen" at bounding box center [503, 430] width 348 height 40
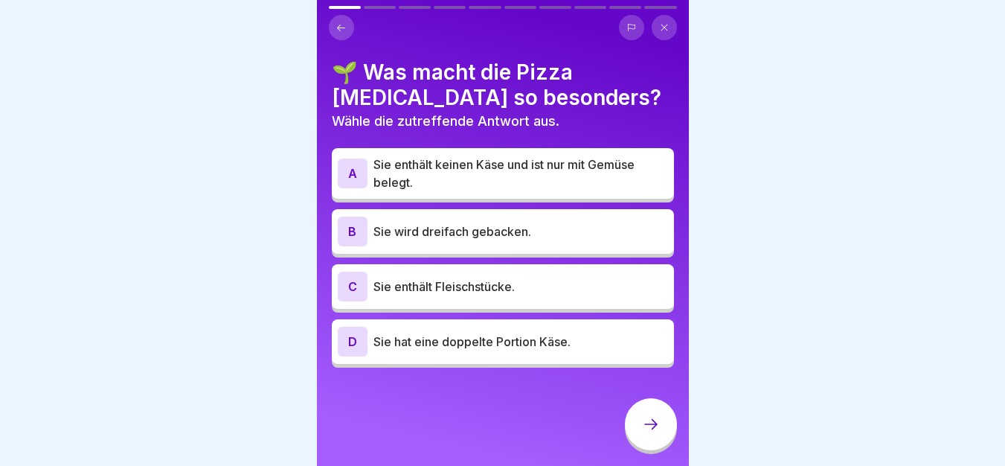
click at [495, 173] on p "Sie enthält keinen Käse und ist nur mit Gemüse belegt." at bounding box center [520, 173] width 295 height 36
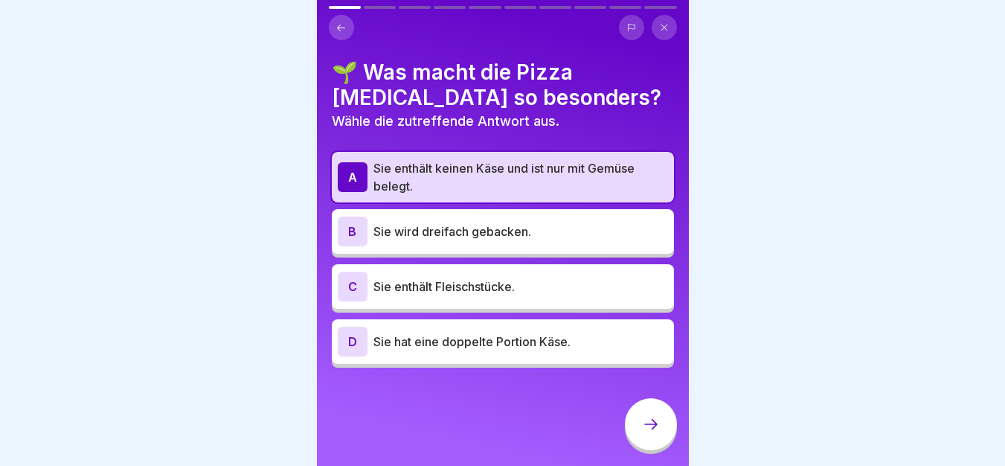
click at [649, 445] on div at bounding box center [651, 424] width 52 height 52
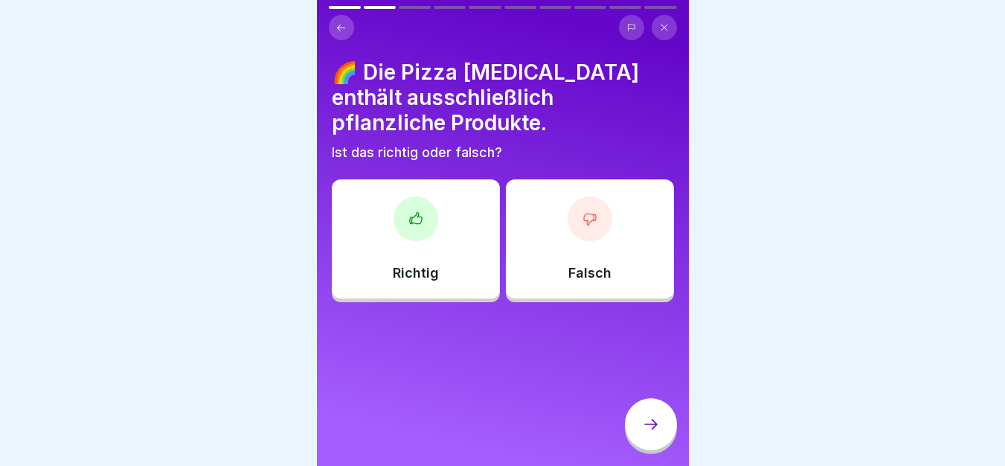
click at [408, 282] on div "Richtig" at bounding box center [416, 238] width 168 height 119
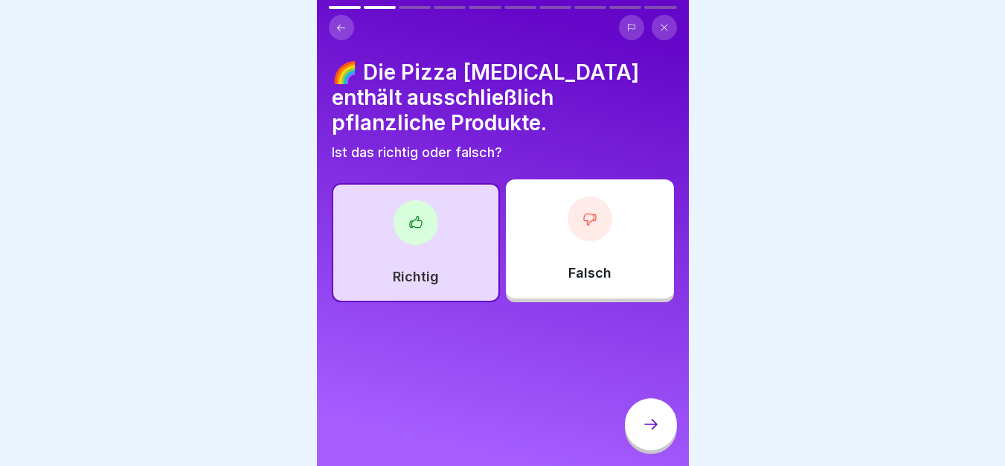
click at [666, 441] on div at bounding box center [651, 424] width 52 height 52
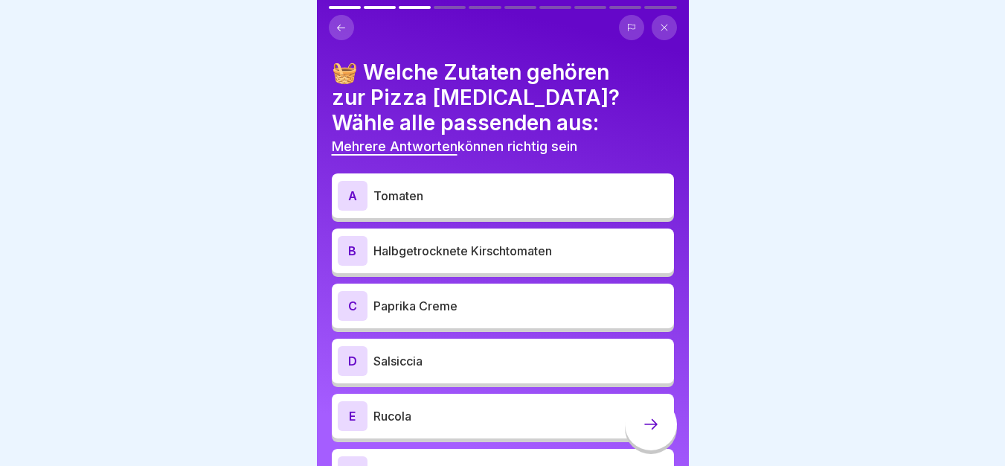
click at [442, 199] on p "Tomaten" at bounding box center [520, 196] width 295 height 18
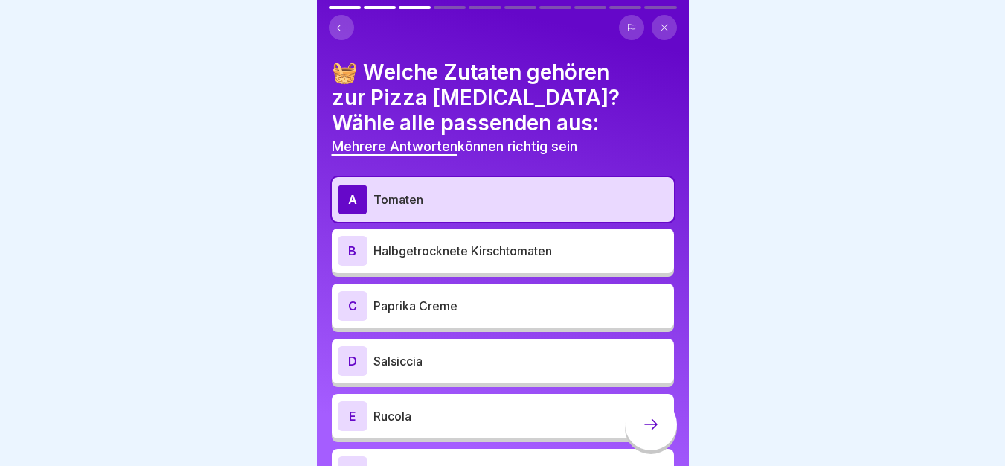
click at [458, 244] on p "Halbgetrocknete Kirschtomaten" at bounding box center [520, 251] width 295 height 18
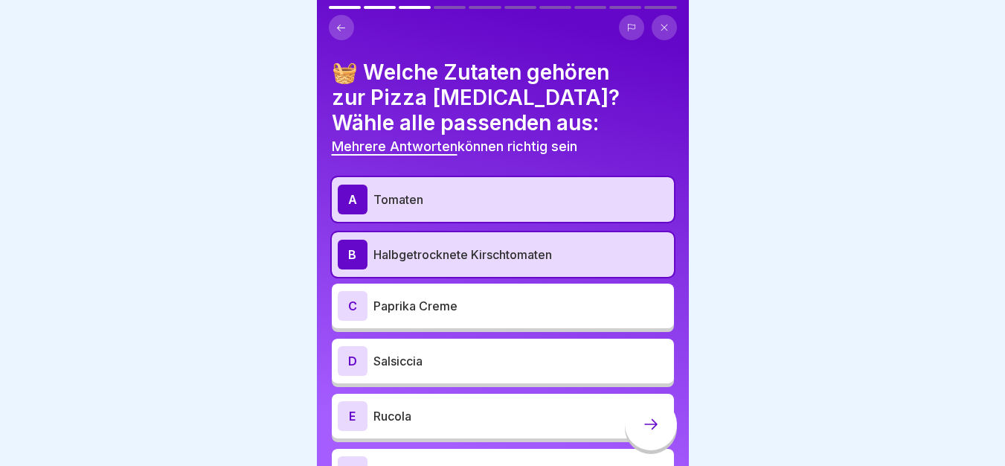
click at [460, 303] on p "Paprika Creme" at bounding box center [520, 306] width 295 height 18
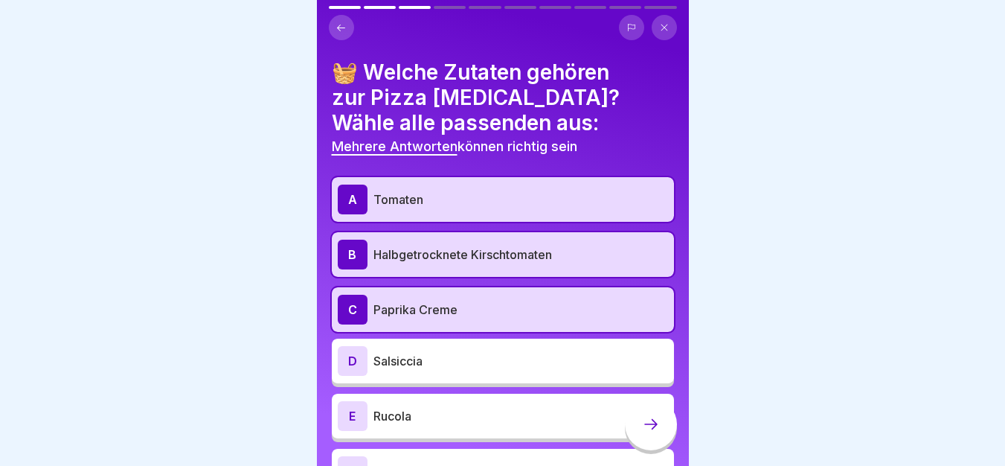
click at [440, 408] on p "Rucola" at bounding box center [520, 416] width 295 height 18
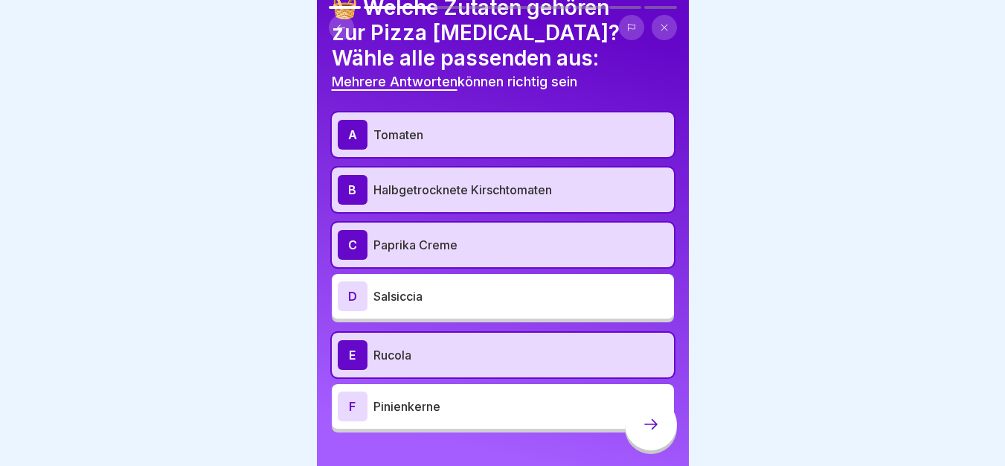
scroll to position [91, 0]
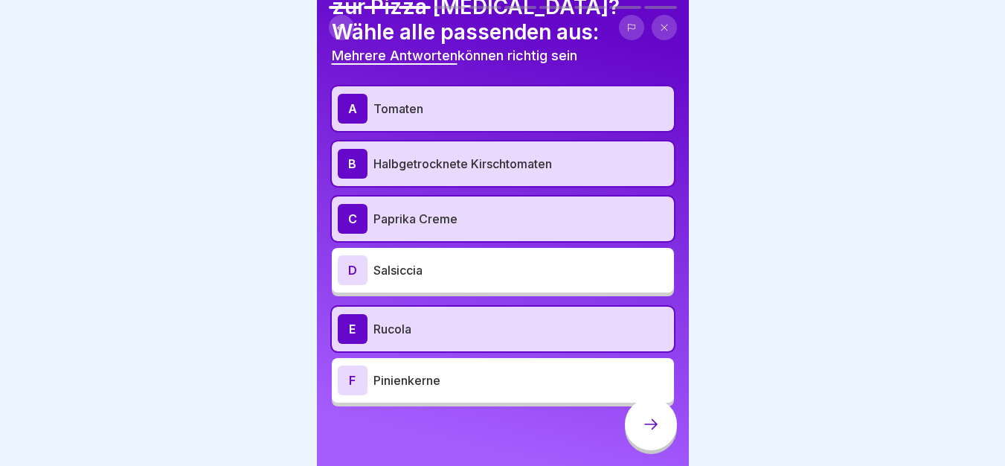
click at [512, 383] on p "Pinienkerne" at bounding box center [520, 380] width 295 height 18
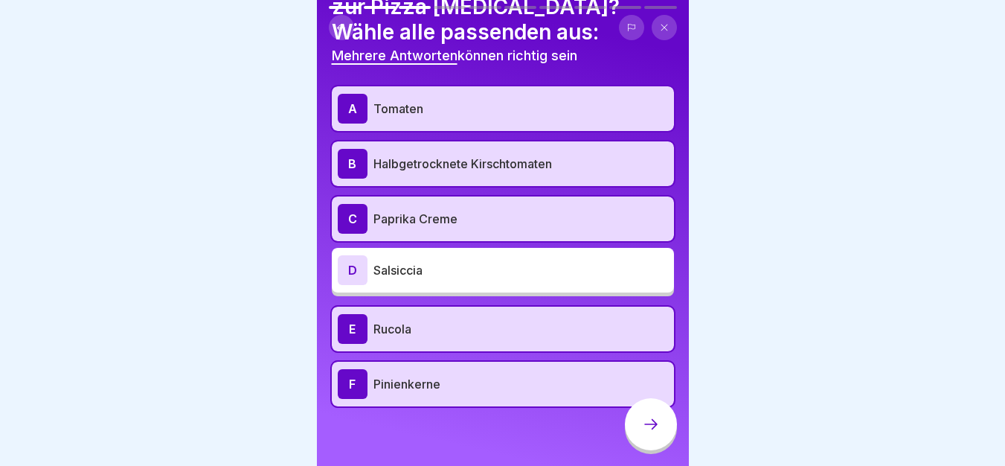
click at [642, 433] on icon at bounding box center [651, 424] width 18 height 18
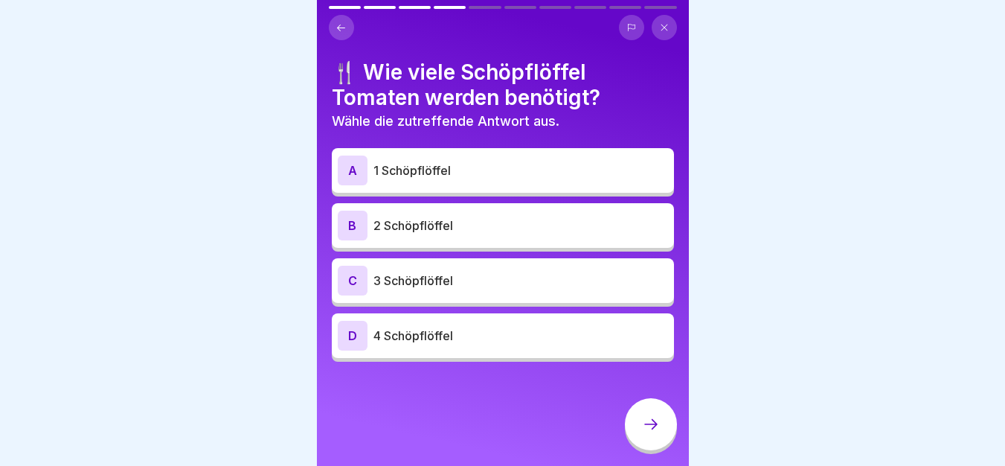
click at [431, 225] on p "2 Schöpflöffel" at bounding box center [520, 225] width 295 height 18
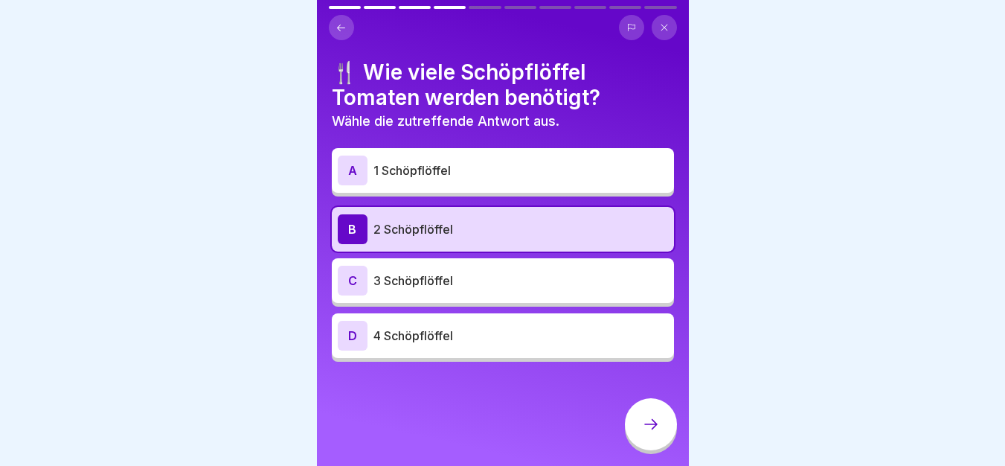
click at [635, 443] on div at bounding box center [651, 424] width 52 height 52
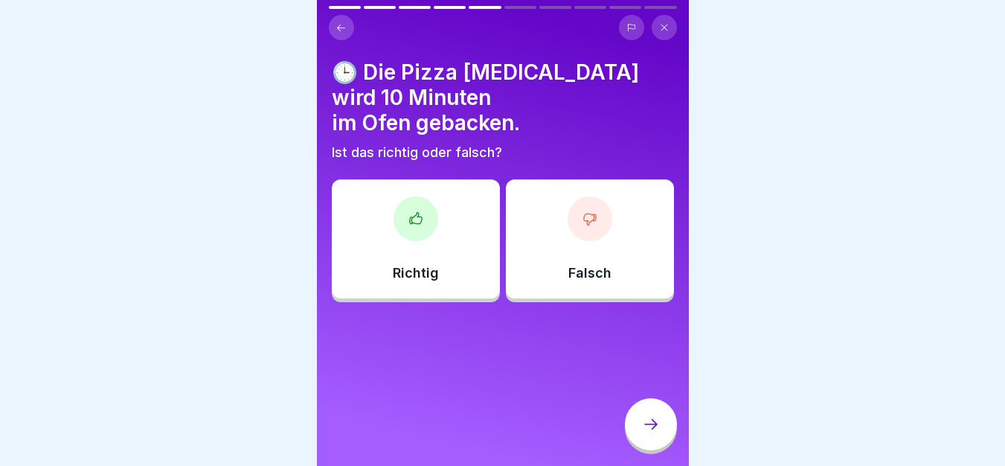
click at [543, 211] on div "Falsch" at bounding box center [590, 238] width 168 height 119
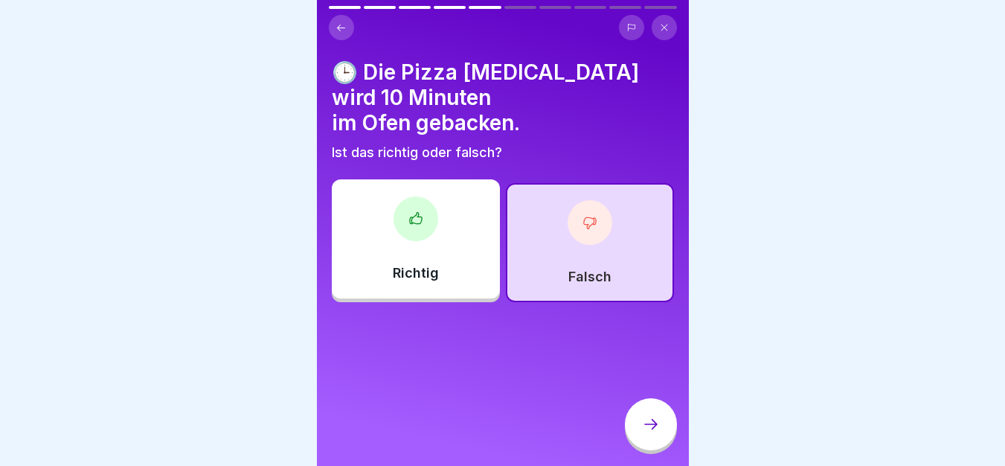
click at [654, 433] on icon at bounding box center [651, 424] width 18 height 18
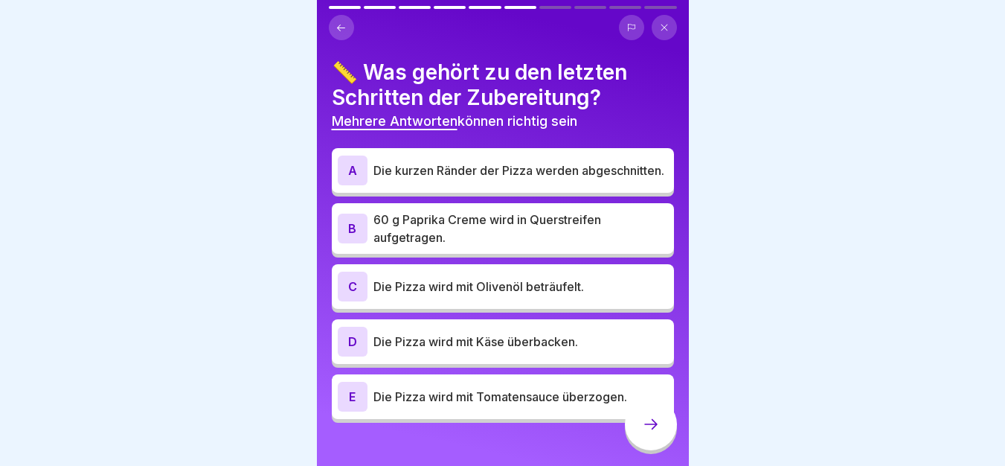
click at [447, 168] on p "Die kurzen Ränder der Pizza werden abgeschnitten." at bounding box center [520, 170] width 295 height 18
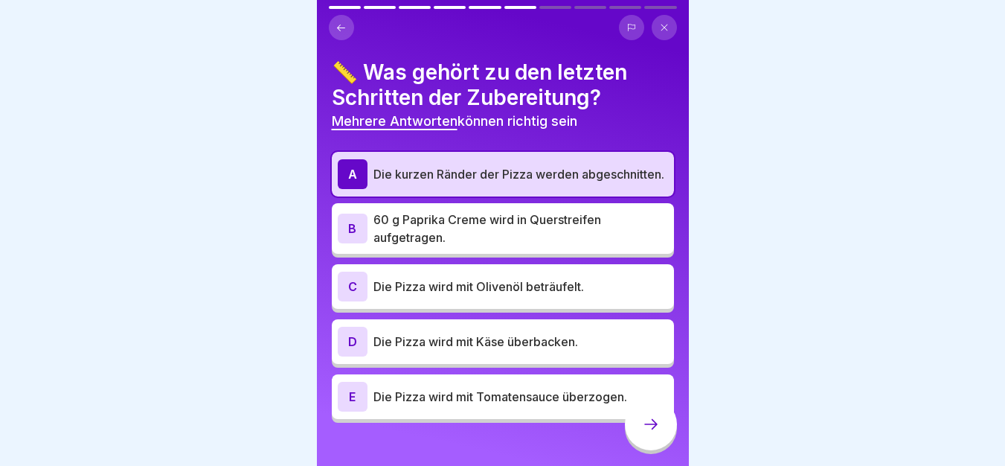
click at [521, 295] on p "Die Pizza wird mit Olivenöl beträufelt." at bounding box center [520, 286] width 295 height 18
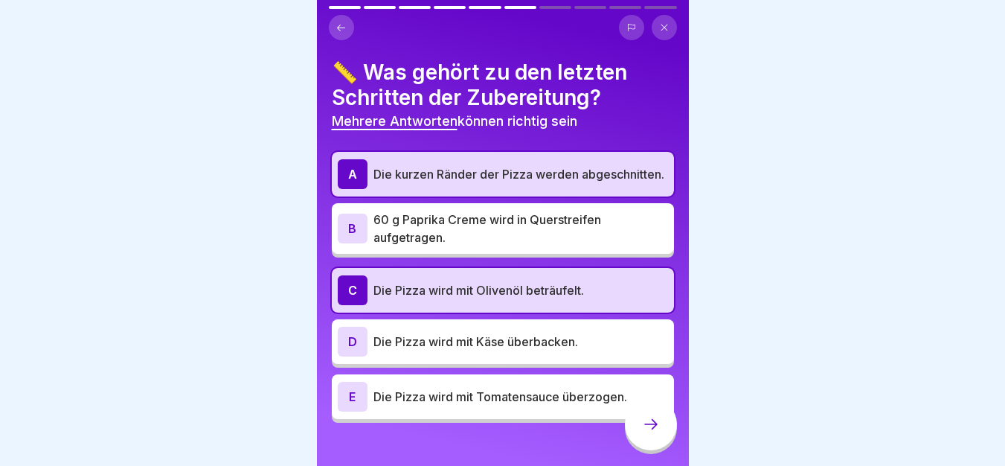
click at [638, 434] on div at bounding box center [651, 424] width 52 height 52
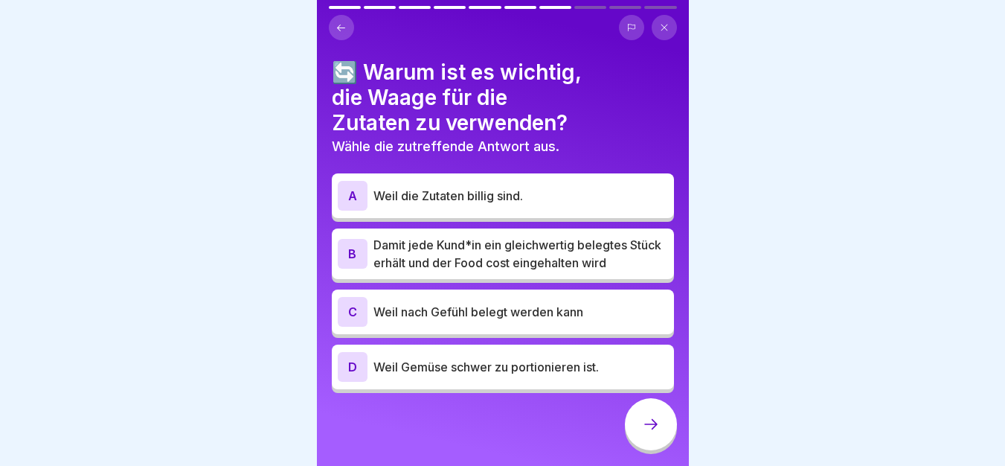
click at [399, 256] on p "Damit jede Kund*in ein gleichwertig belegtes Stück erhält und der Food cost ein…" at bounding box center [520, 254] width 295 height 36
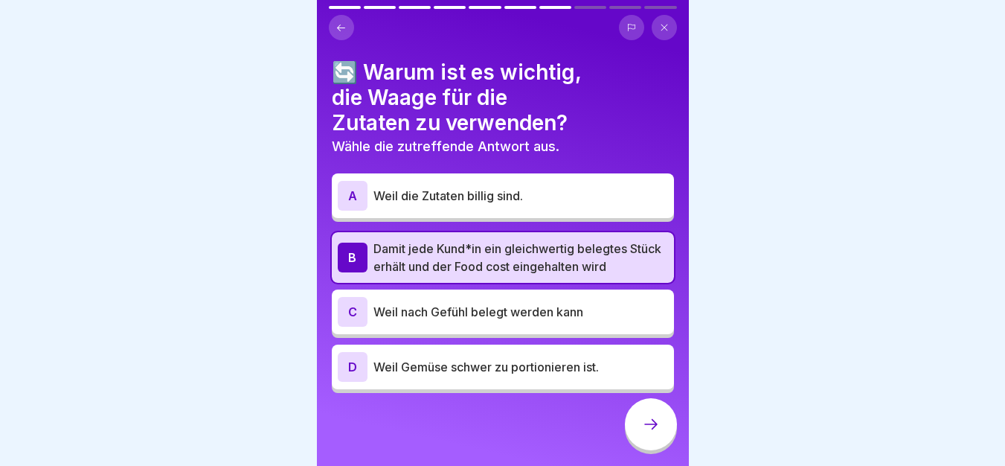
click at [634, 434] on div at bounding box center [651, 424] width 52 height 52
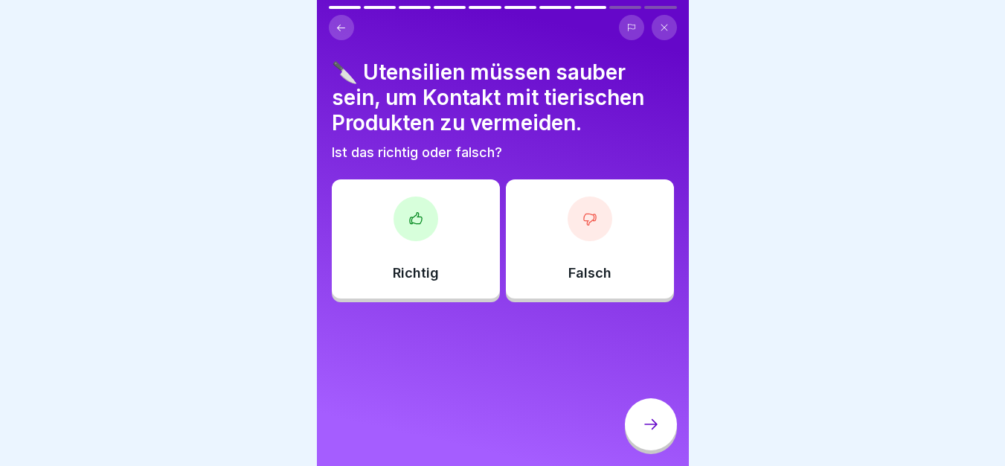
click at [385, 224] on div "Richtig" at bounding box center [416, 238] width 168 height 119
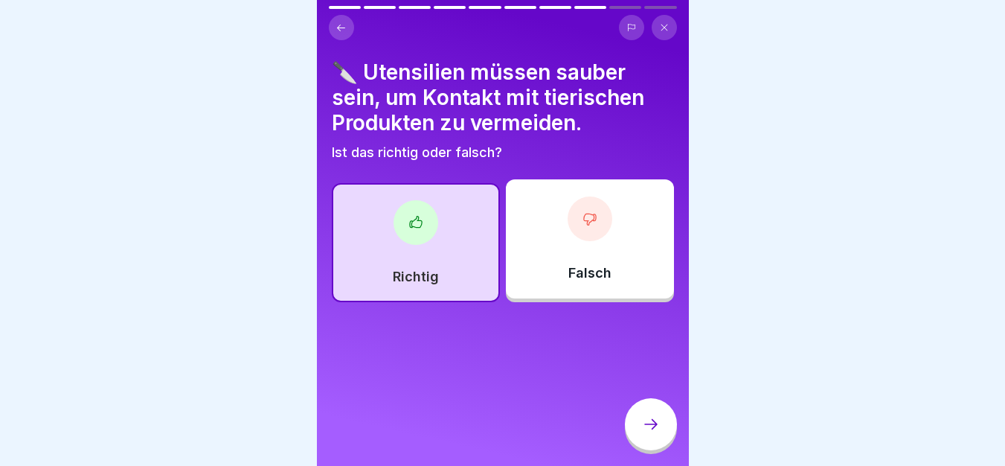
click at [667, 449] on div at bounding box center [651, 424] width 52 height 52
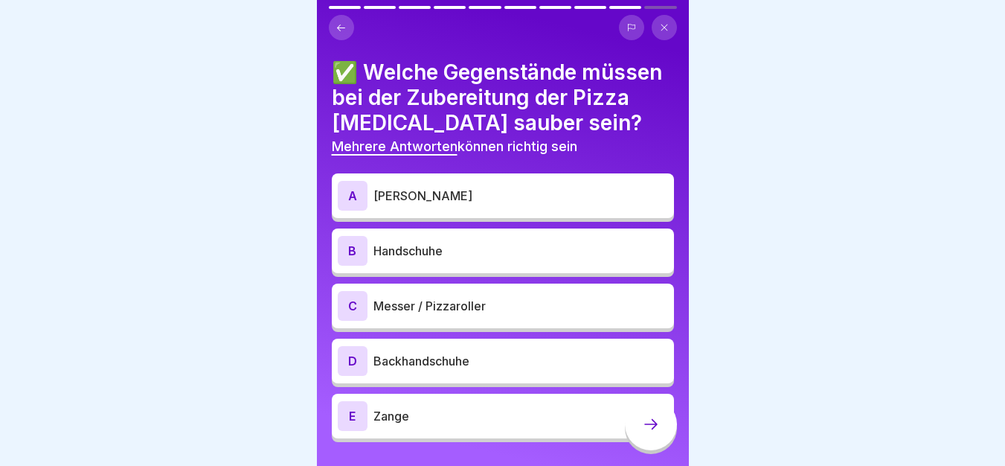
click at [475, 196] on p "[PERSON_NAME]" at bounding box center [520, 196] width 295 height 18
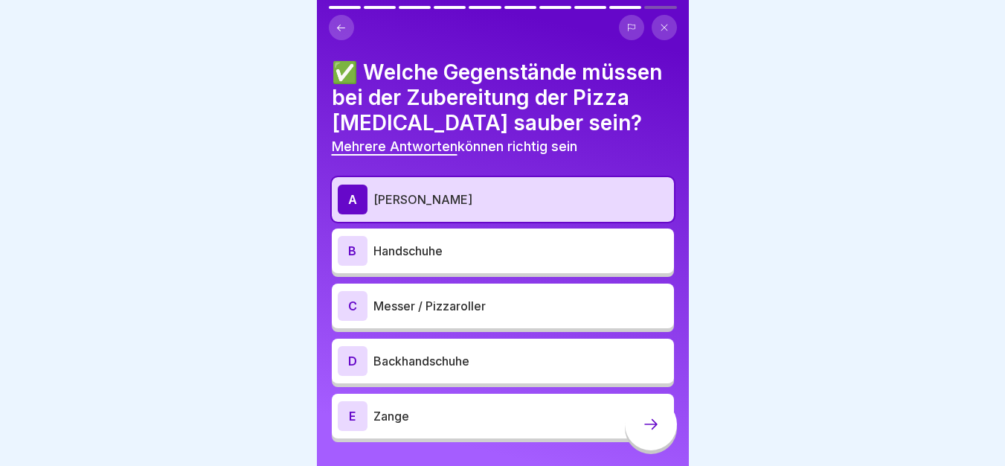
click at [483, 248] on p "Handschuhe" at bounding box center [520, 251] width 295 height 18
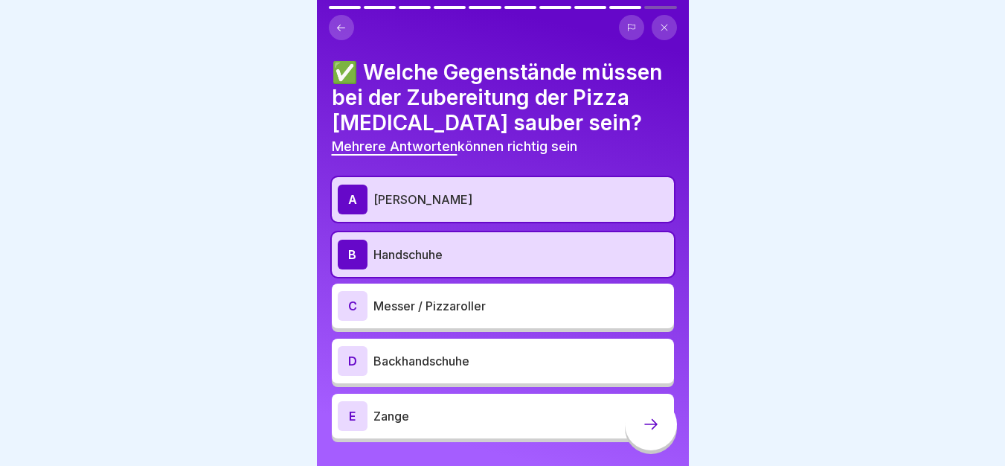
click at [492, 310] on p "Messer / Pizzaroller" at bounding box center [520, 306] width 295 height 18
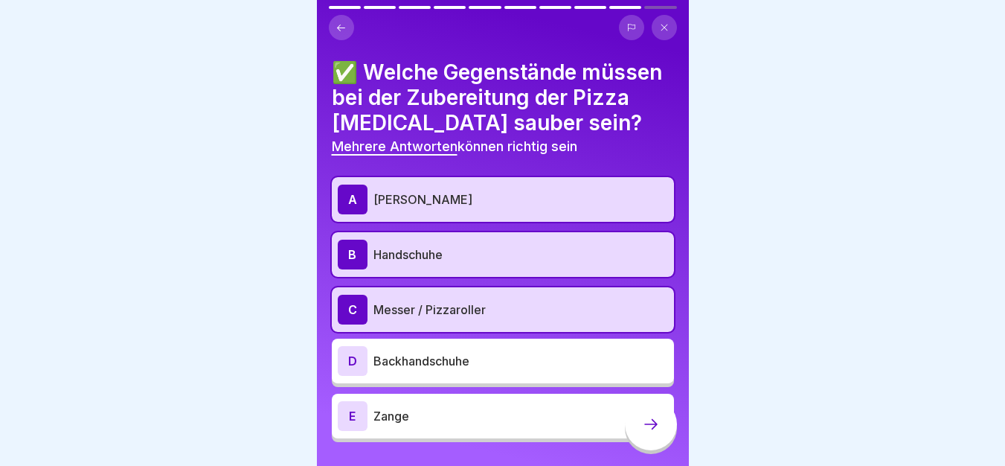
click at [495, 361] on p "Backhandschuhe" at bounding box center [520, 361] width 295 height 18
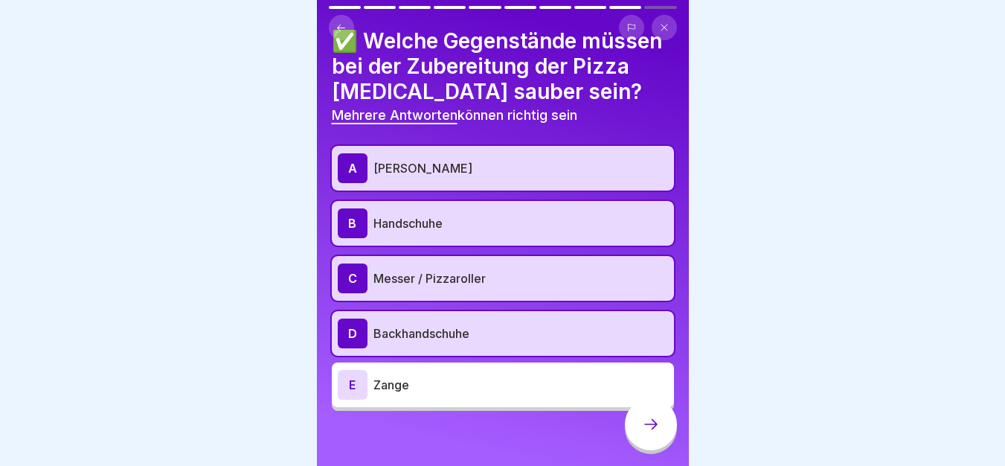
scroll to position [36, 0]
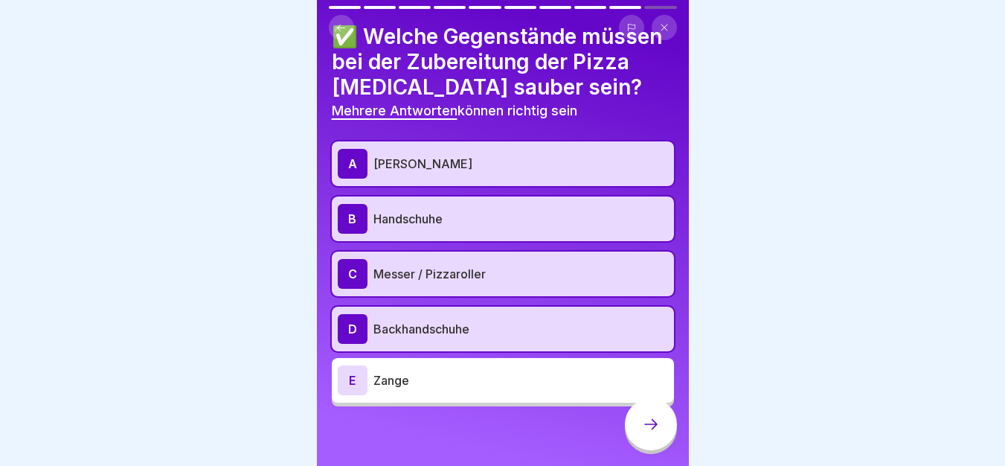
click at [465, 374] on p "Zange" at bounding box center [520, 380] width 295 height 18
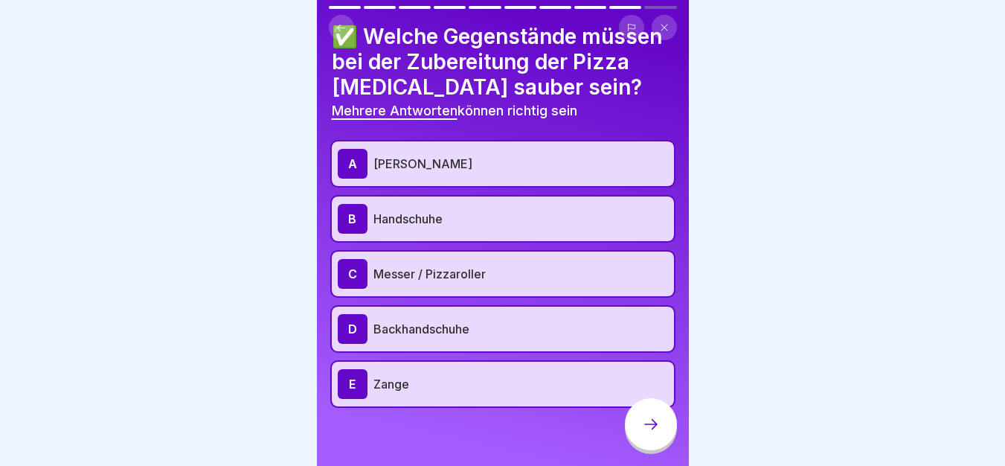
click at [650, 433] on icon at bounding box center [651, 424] width 18 height 18
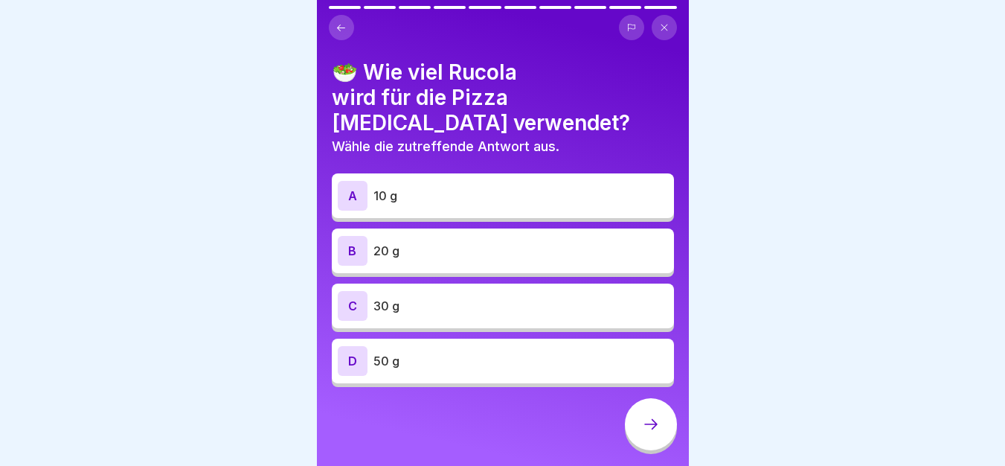
click at [474, 242] on p "20 g" at bounding box center [520, 251] width 295 height 18
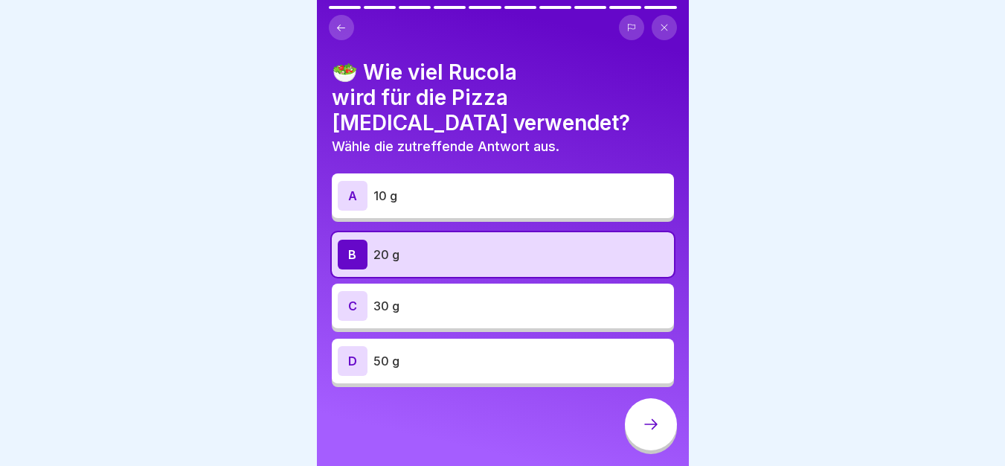
click at [649, 433] on icon at bounding box center [651, 424] width 18 height 18
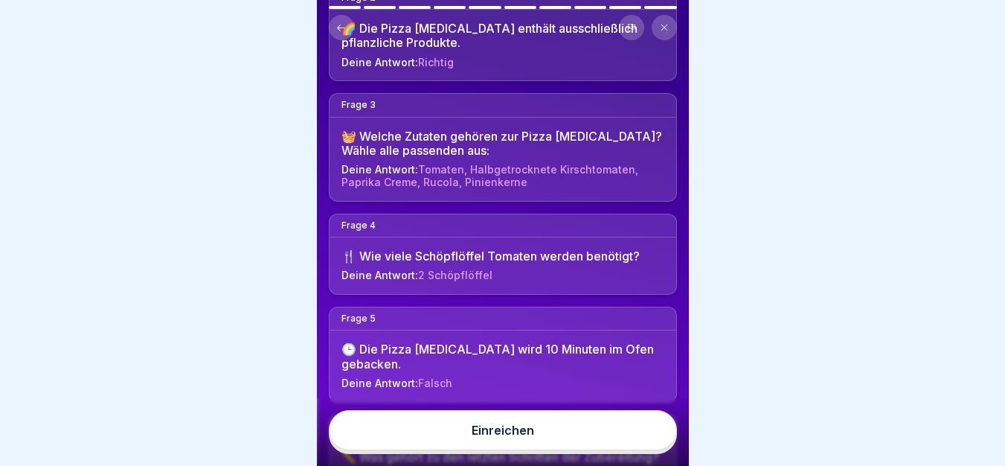
scroll to position [298, 0]
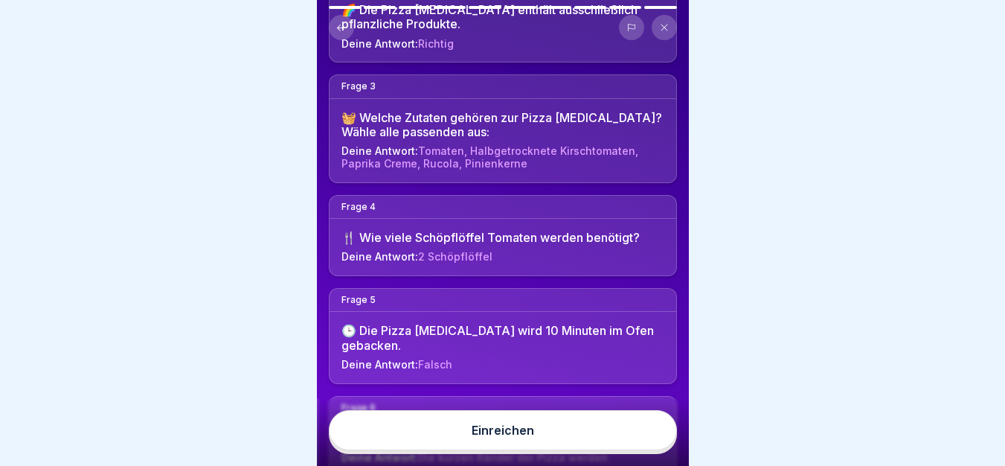
click at [530, 434] on button "Einreichen" at bounding box center [503, 430] width 348 height 40
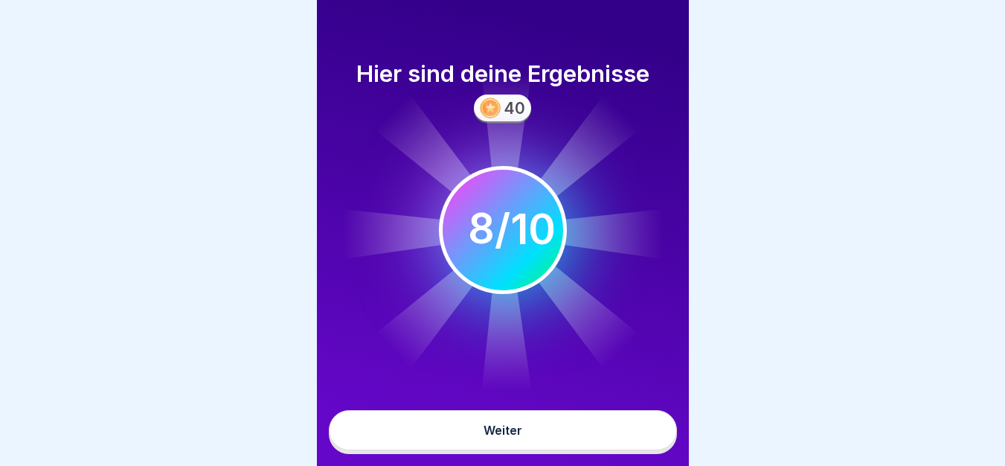
click at [532, 447] on button "Weiter" at bounding box center [503, 430] width 348 height 40
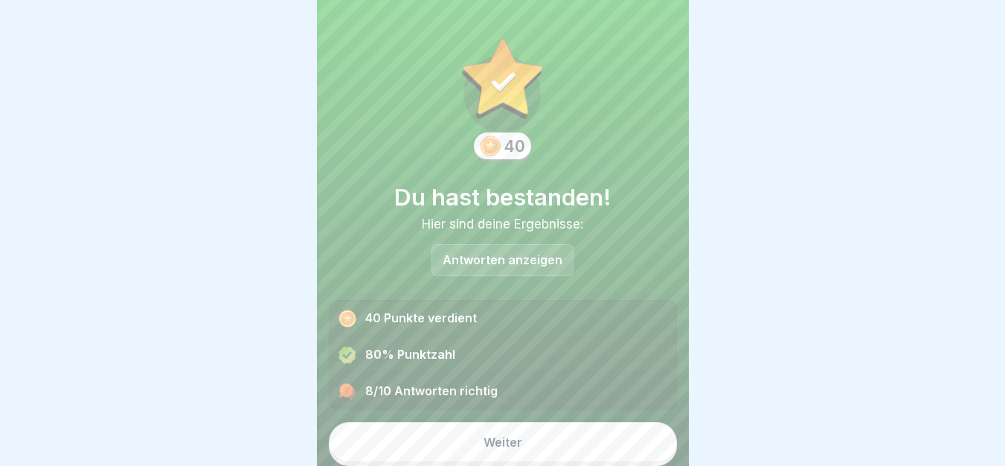
scroll to position [1, 0]
drag, startPoint x: 544, startPoint y: 445, endPoint x: 534, endPoint y: 440, distance: 10.6
click at [534, 441] on button "Weiter" at bounding box center [503, 441] width 348 height 40
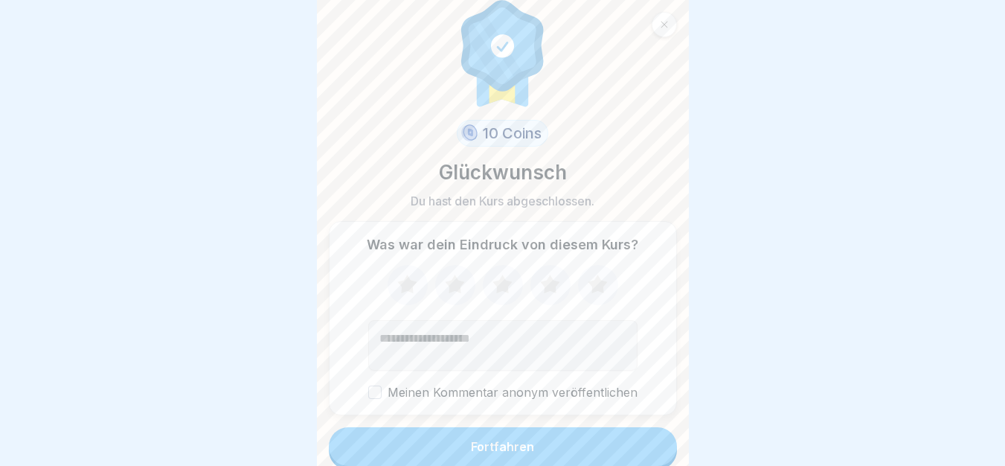
scroll to position [20, 0]
